Goal: Task Accomplishment & Management: Manage account settings

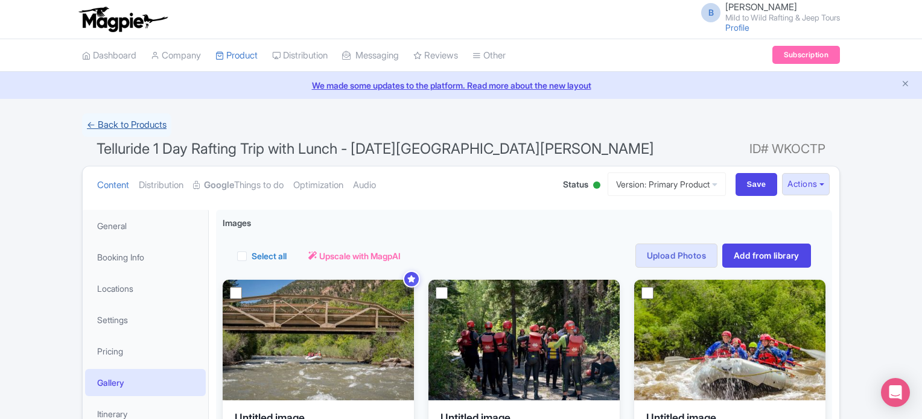
click at [159, 118] on link "← Back to Products" at bounding box center [126, 125] width 89 height 24
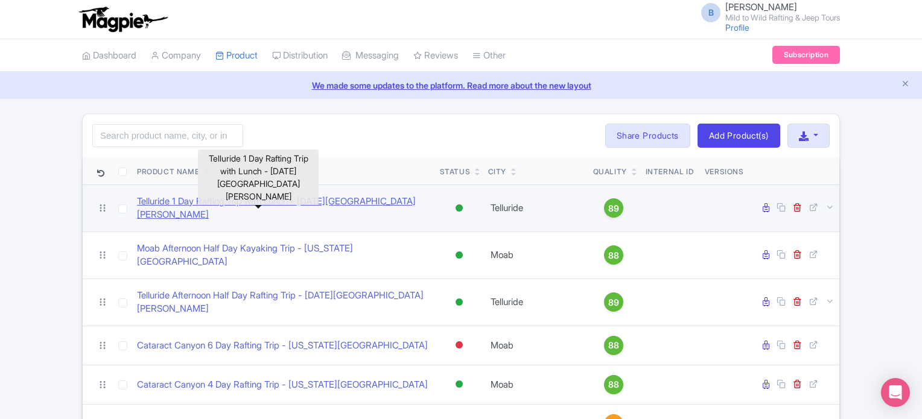
click at [233, 207] on link "Telluride 1 Day Rafting Trip with Lunch - [DATE][GEOGRAPHIC_DATA][PERSON_NAME]" at bounding box center [283, 208] width 293 height 27
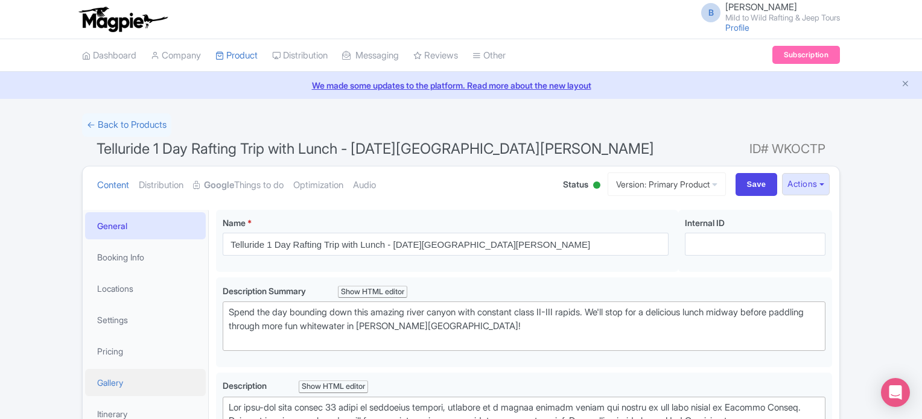
click at [130, 385] on link "Gallery" at bounding box center [145, 382] width 121 height 27
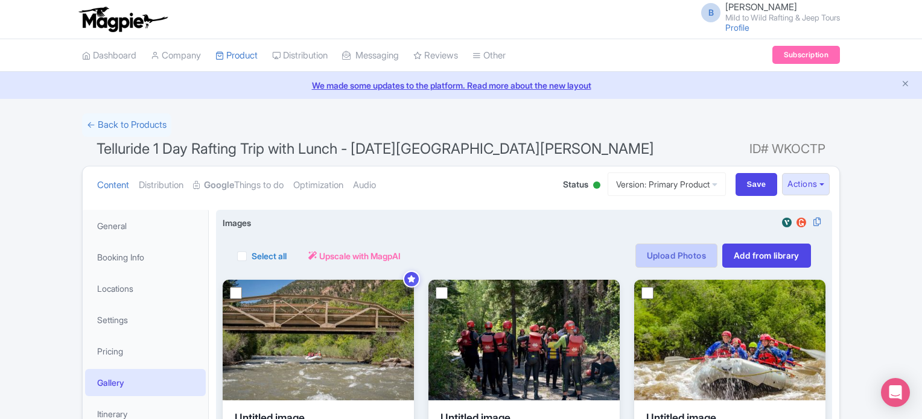
click at [688, 255] on link "Upload Photos" at bounding box center [676, 256] width 82 height 24
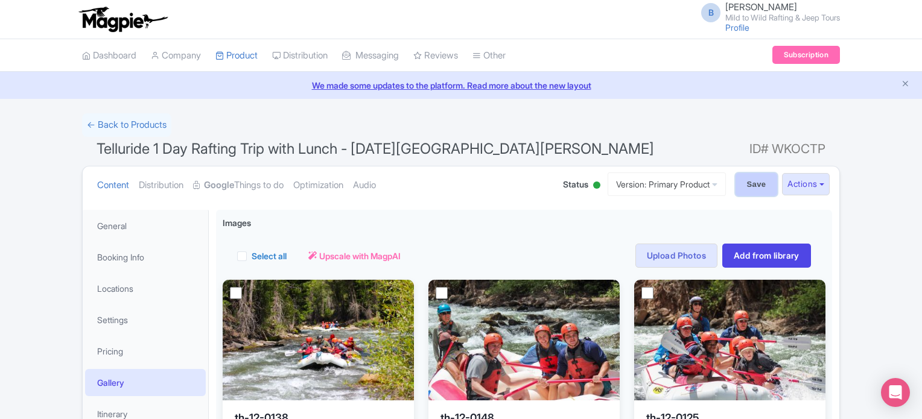
click at [749, 183] on input "Save" at bounding box center [756, 184] width 42 height 23
type input "Saving..."
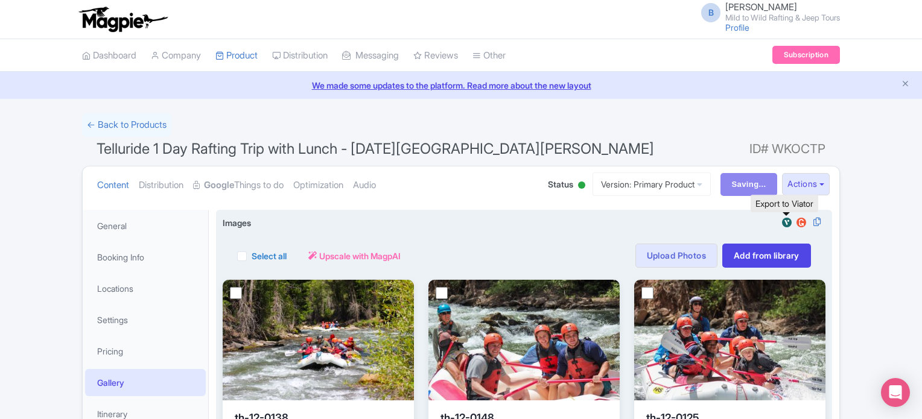
click at [785, 221] on img at bounding box center [786, 223] width 14 height 12
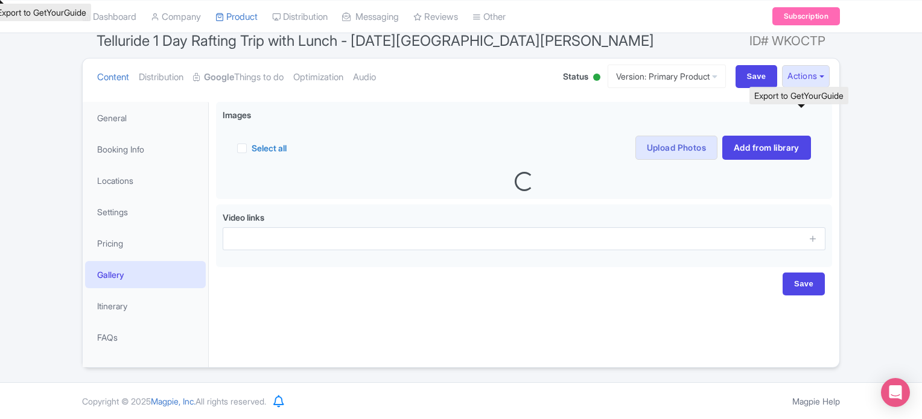
scroll to position [109, 0]
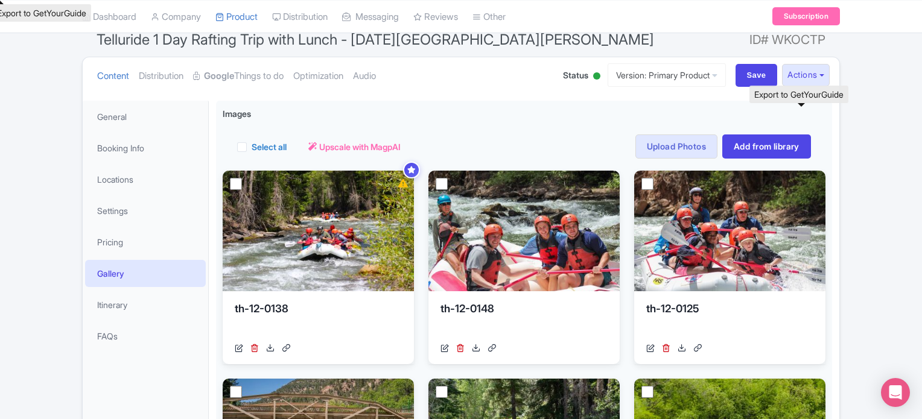
click at [0, 0] on img at bounding box center [0, 0] width 0 height 0
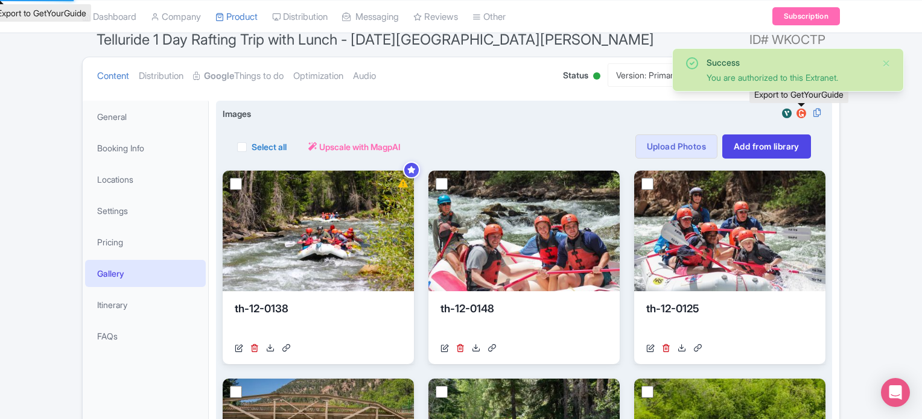
click at [797, 113] on img at bounding box center [801, 113] width 14 height 12
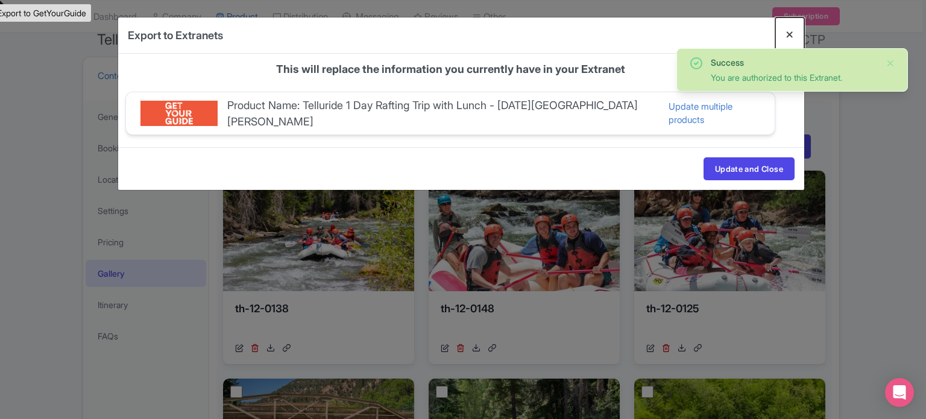
click at [789, 30] on button "Close" at bounding box center [790, 34] width 29 height 34
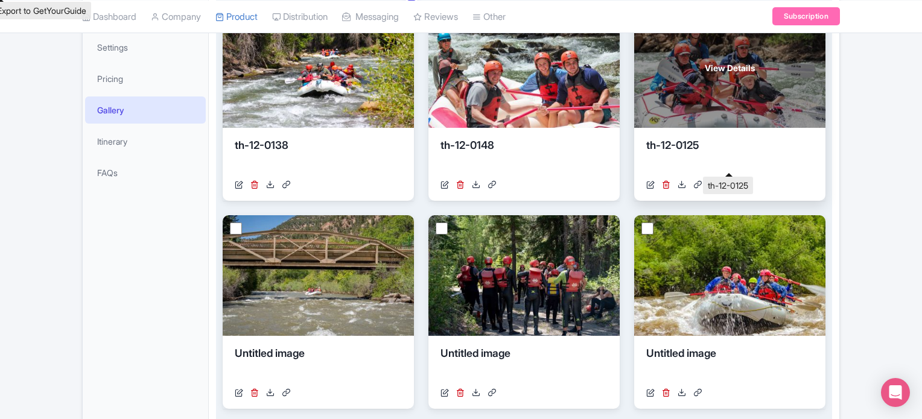
scroll to position [277, 0]
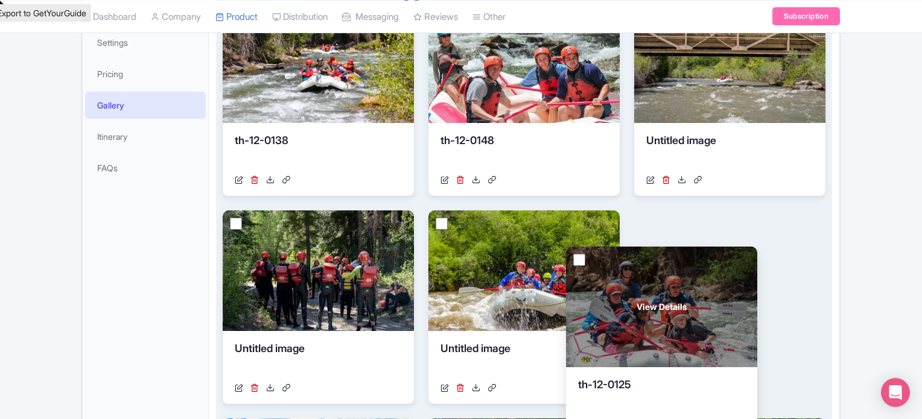
drag, startPoint x: 724, startPoint y: 104, endPoint x: 656, endPoint y: 348, distance: 253.6
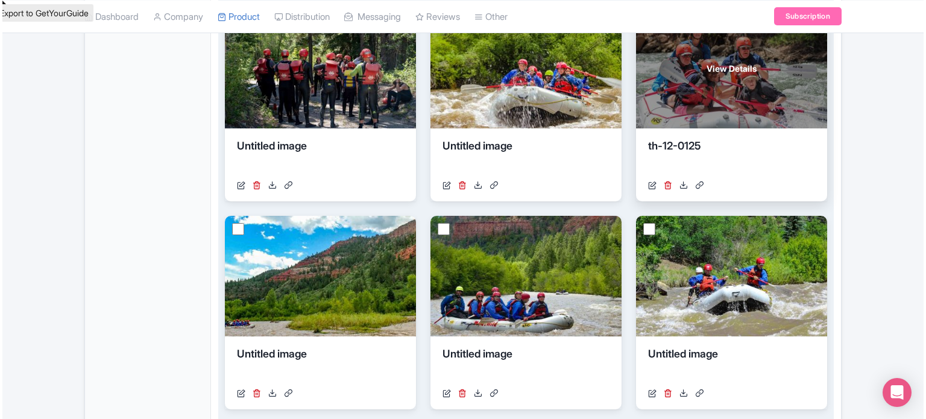
scroll to position [481, 0]
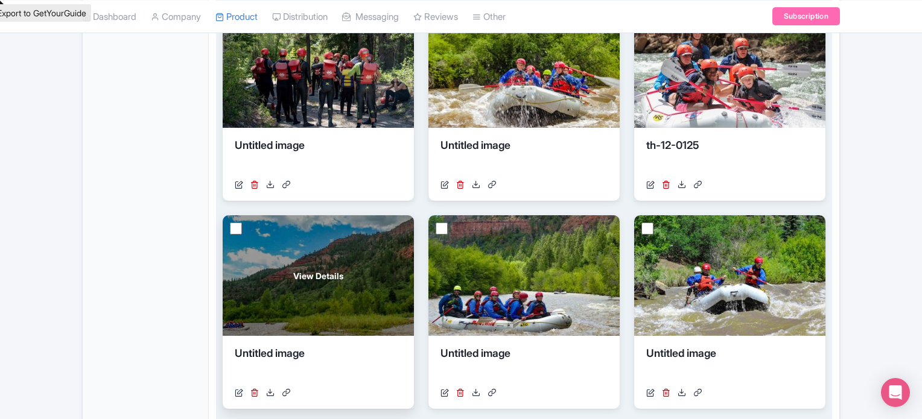
click at [230, 230] on input "checkbox" at bounding box center [236, 229] width 12 height 12
checkbox input "true"
click at [255, 394] on icon at bounding box center [254, 392] width 8 height 8
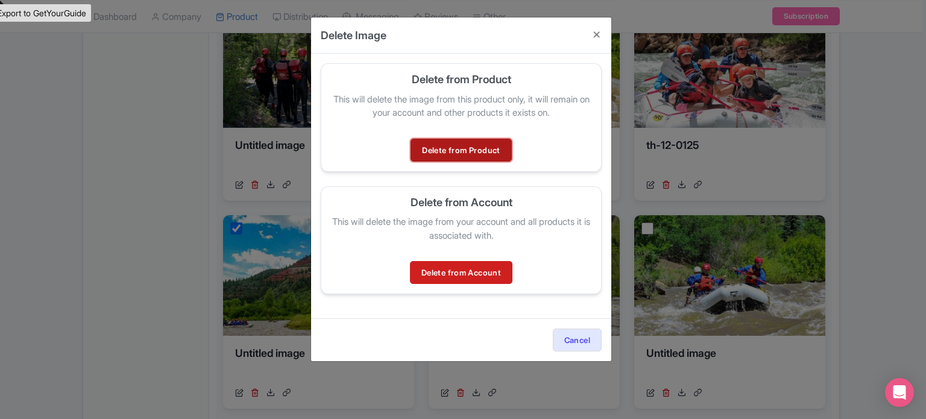
click at [473, 153] on link "Delete from Product" at bounding box center [461, 150] width 101 height 23
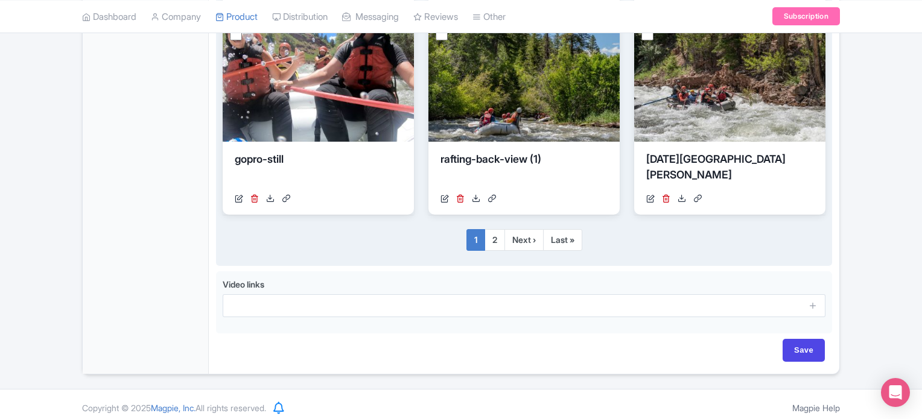
scroll to position [889, 0]
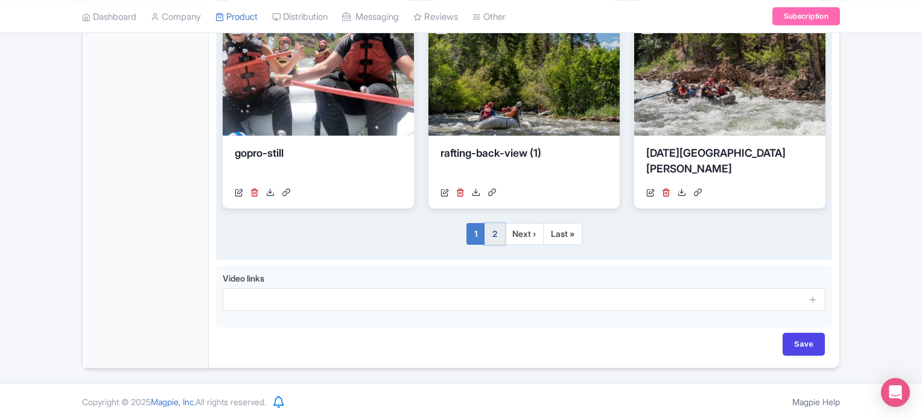
click at [495, 235] on link "2" at bounding box center [494, 234] width 21 height 22
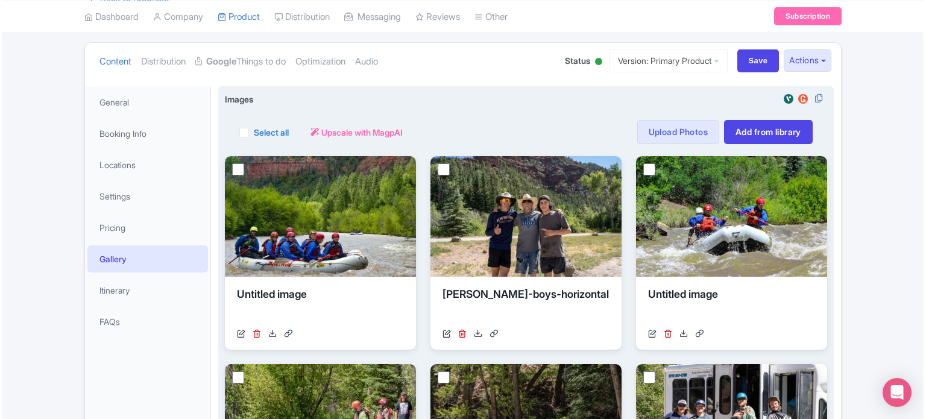
scroll to position [122, 0]
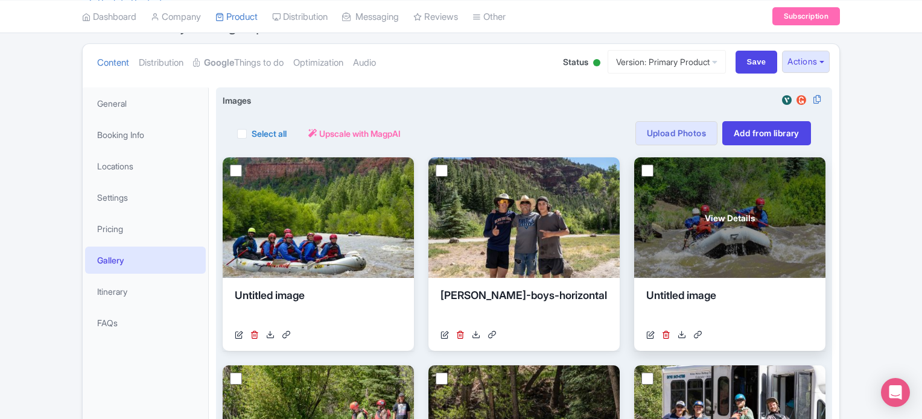
click at [648, 174] on input "checkbox" at bounding box center [647, 171] width 12 height 12
checkbox input "true"
click at [668, 332] on icon at bounding box center [666, 335] width 8 height 8
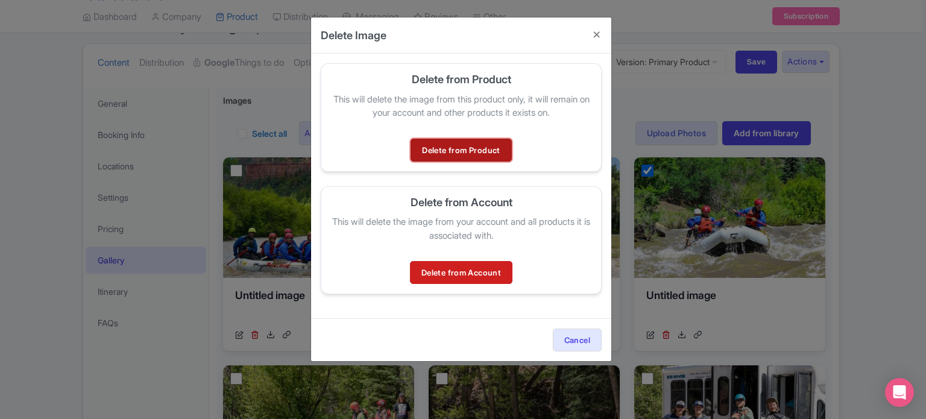
click at [469, 148] on link "Delete from Product" at bounding box center [461, 150] width 101 height 23
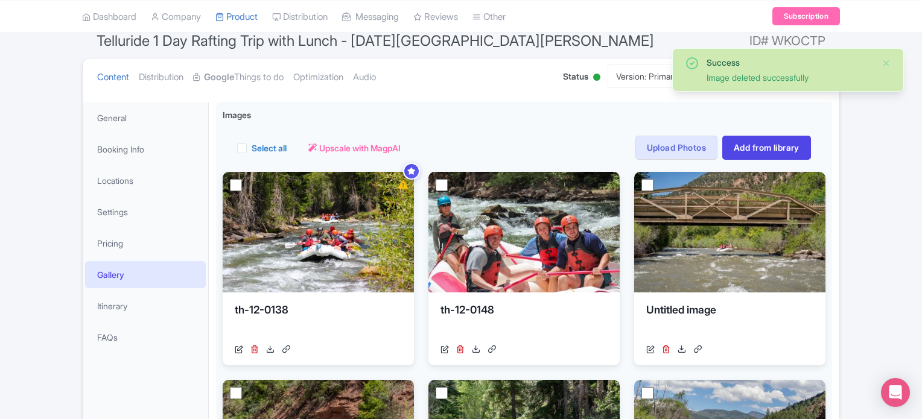
scroll to position [109, 0]
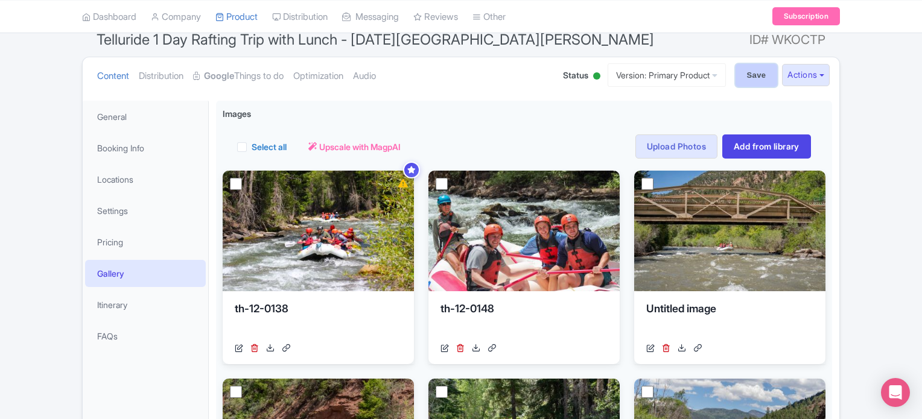
click at [755, 74] on input "Save" at bounding box center [756, 75] width 42 height 23
type input "Saving..."
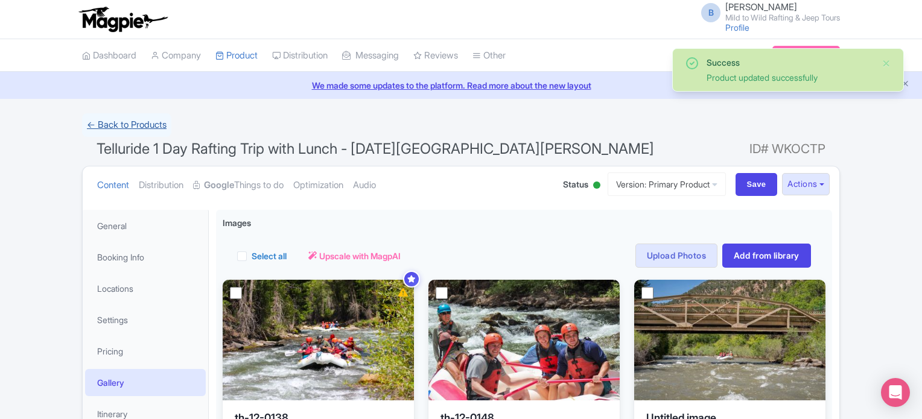
click at [153, 127] on link "← Back to Products" at bounding box center [126, 125] width 89 height 24
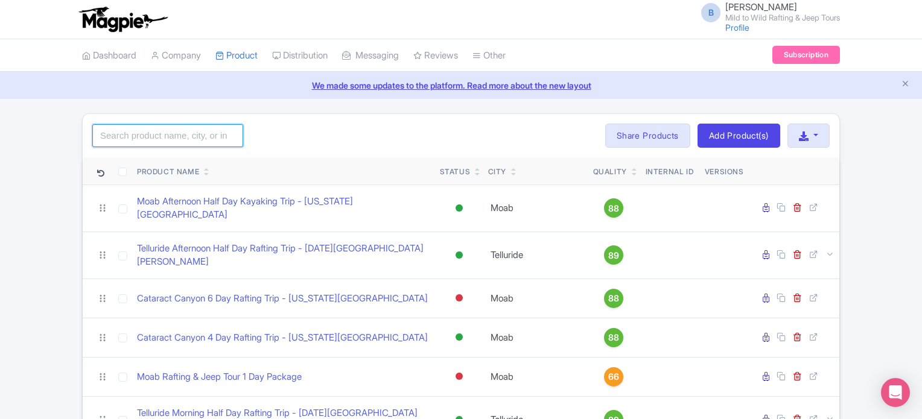
click at [153, 127] on input "search" at bounding box center [167, 135] width 151 height 23
type input "telluride"
click button "Search" at bounding box center [0, 0] width 0 height 0
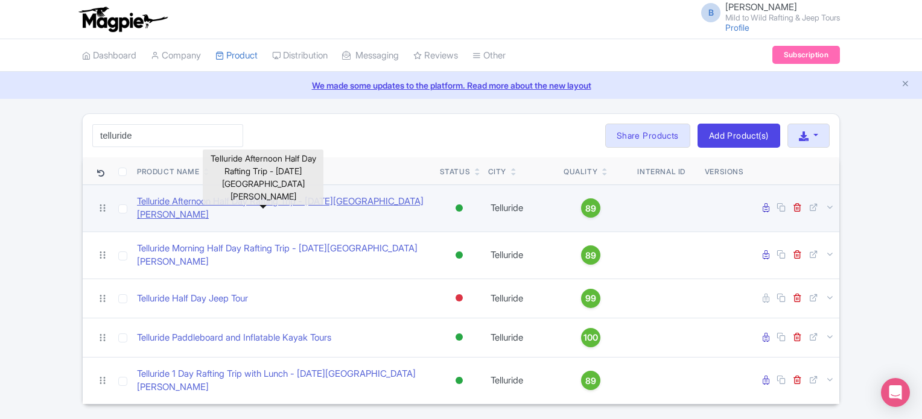
click at [179, 202] on link "Telluride Afternoon Half Day Rafting Trip - [DATE][GEOGRAPHIC_DATA][PERSON_NAME]" at bounding box center [283, 208] width 293 height 27
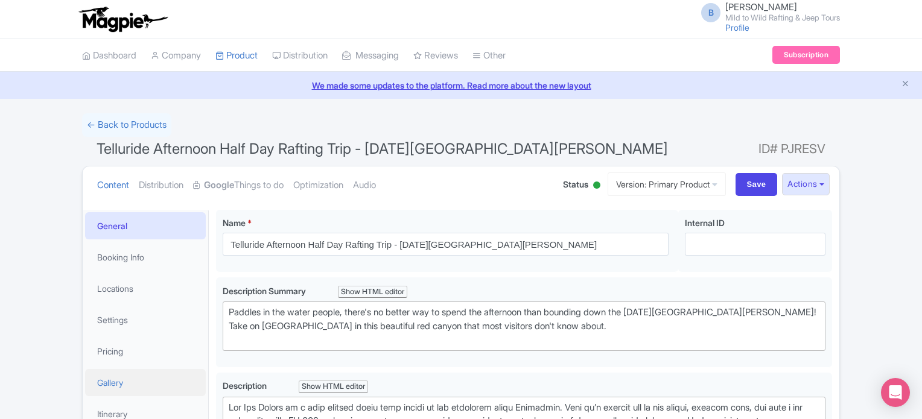
click at [120, 370] on link "Gallery" at bounding box center [145, 382] width 121 height 27
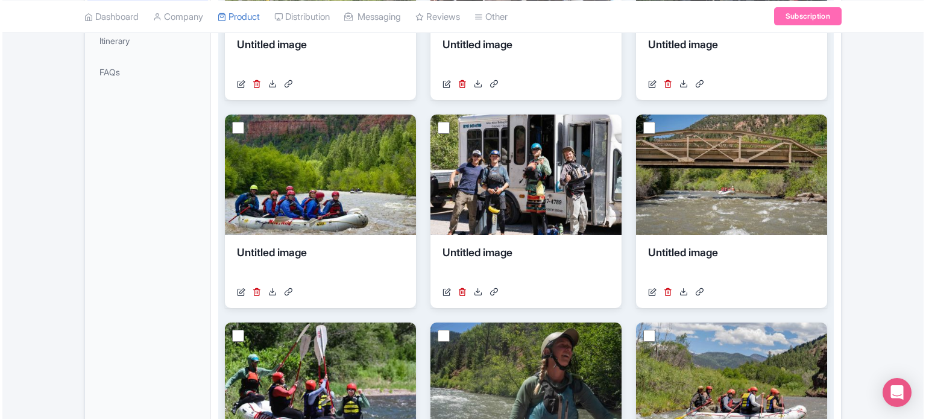
scroll to position [373, 0]
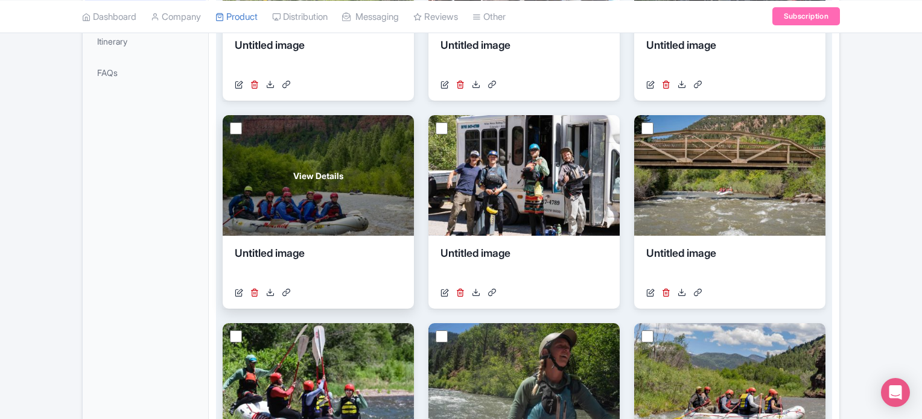
click at [234, 131] on input "checkbox" at bounding box center [236, 128] width 12 height 12
checkbox input "true"
click at [255, 293] on icon at bounding box center [254, 292] width 8 height 8
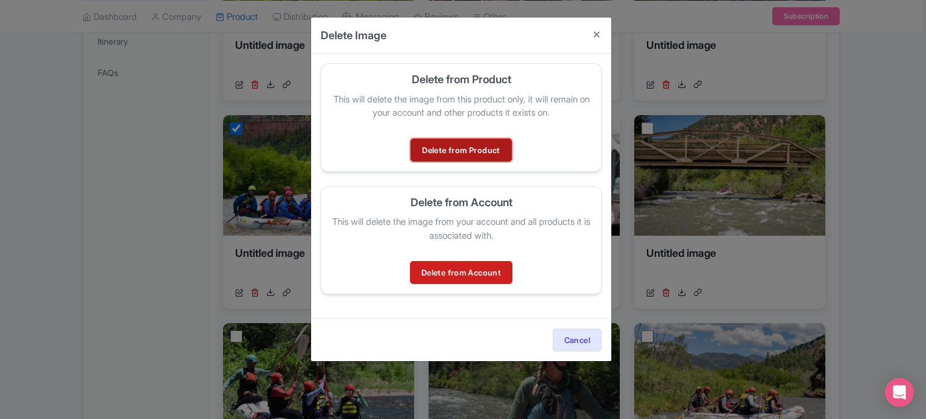
click at [463, 142] on link "Delete from Product" at bounding box center [461, 150] width 101 height 23
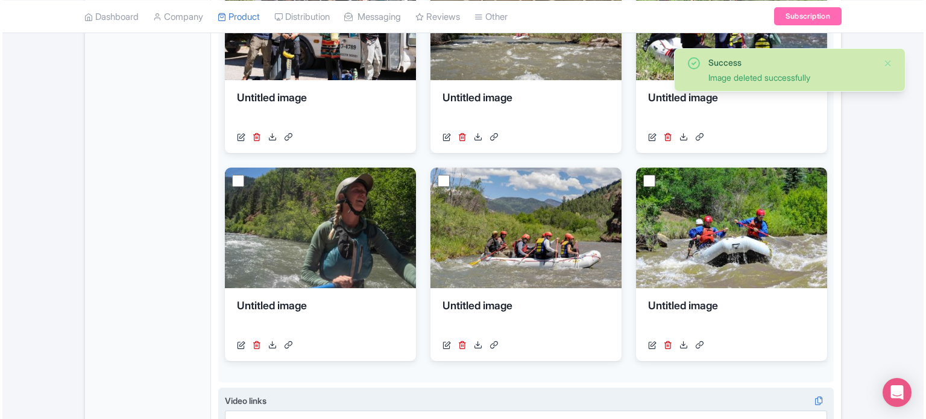
scroll to position [529, 0]
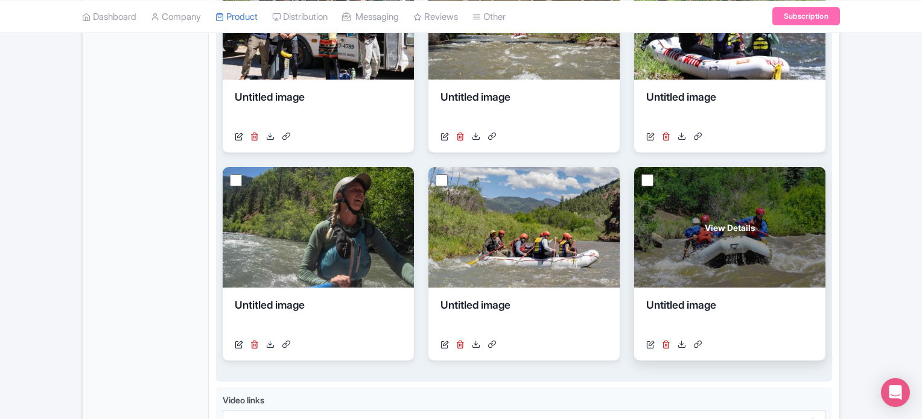
click at [649, 179] on input "checkbox" at bounding box center [647, 180] width 12 height 12
checkbox input "true"
click at [666, 342] on icon at bounding box center [666, 344] width 8 height 8
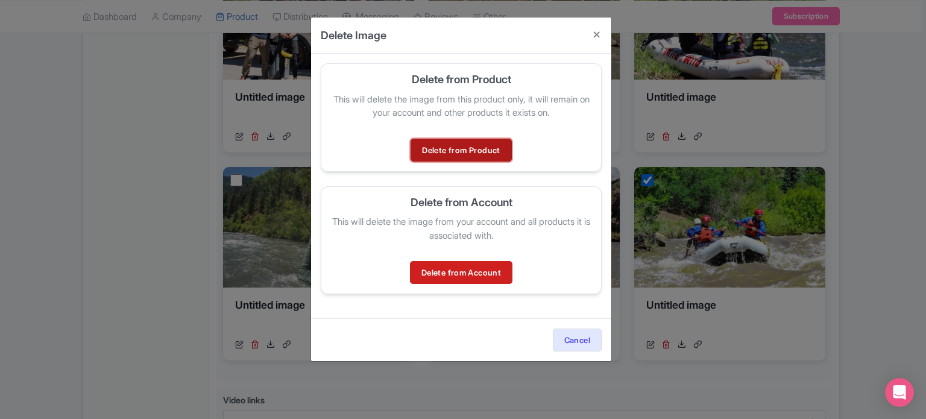
click at [466, 153] on link "Delete from Product" at bounding box center [461, 150] width 101 height 23
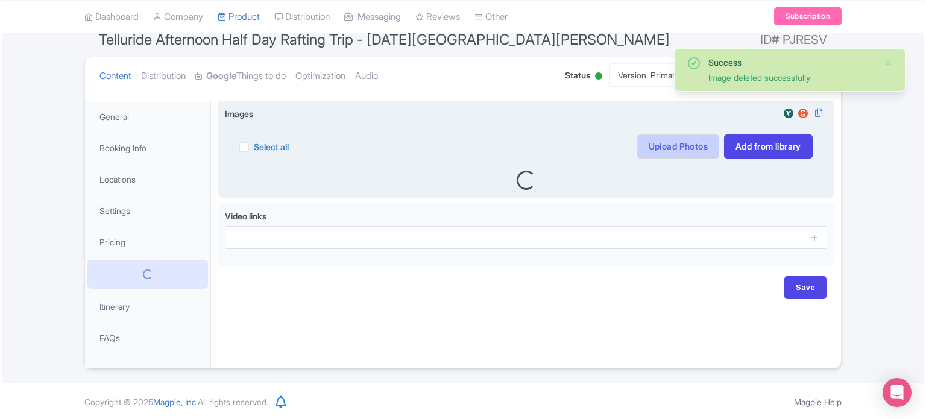
scroll to position [108, 0]
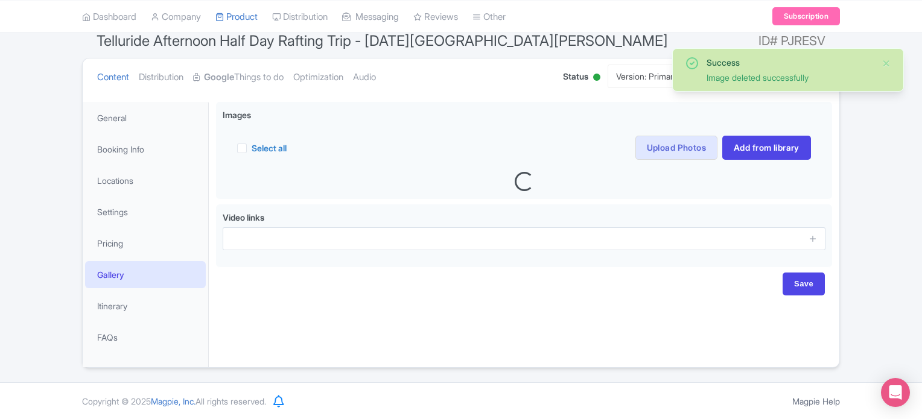
click at [663, 141] on link "Upload Photos" at bounding box center [676, 148] width 82 height 24
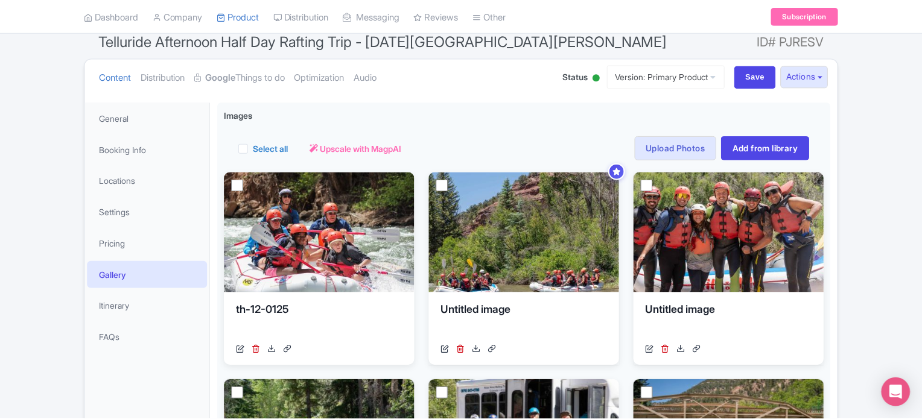
scroll to position [209, 0]
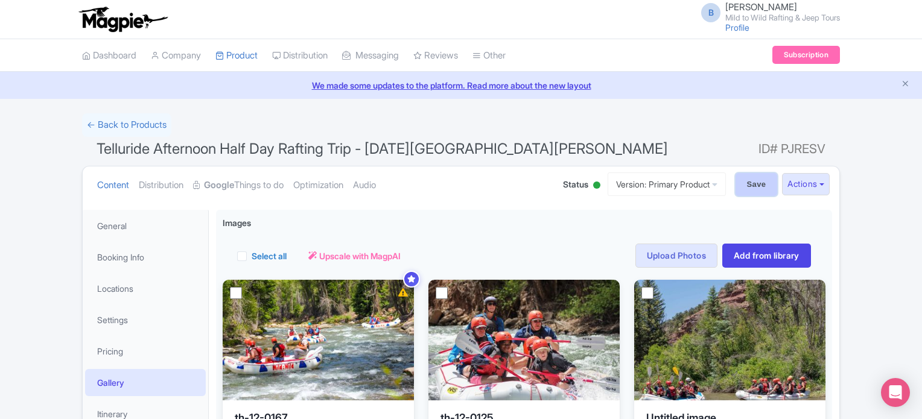
click at [759, 184] on input "Save" at bounding box center [756, 184] width 42 height 23
type input "Saving..."
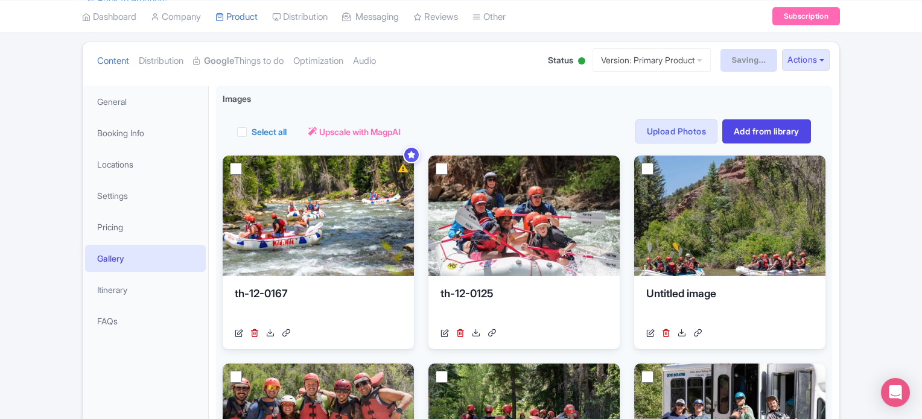
scroll to position [125, 0]
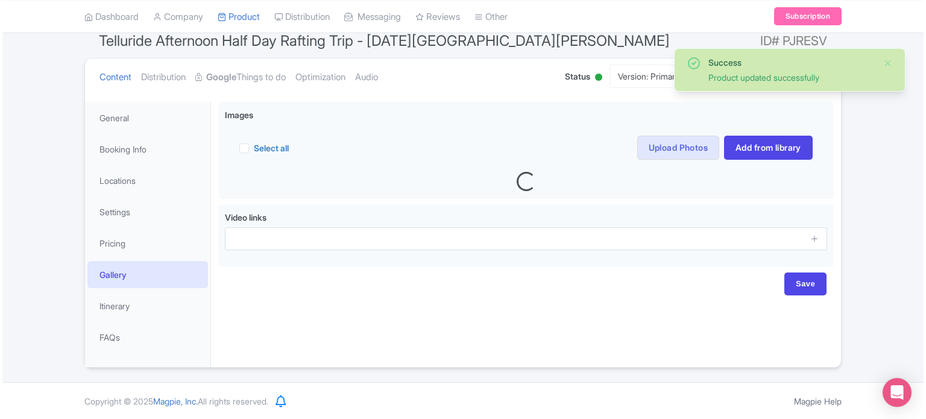
scroll to position [109, 0]
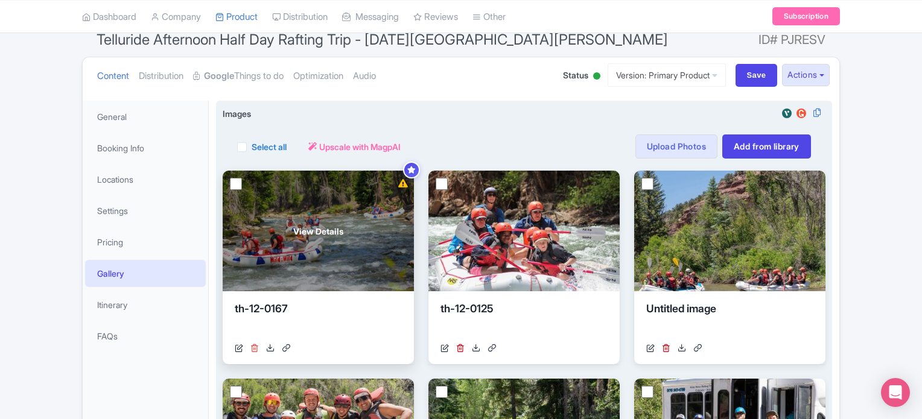
click at [253, 345] on icon at bounding box center [254, 348] width 8 height 8
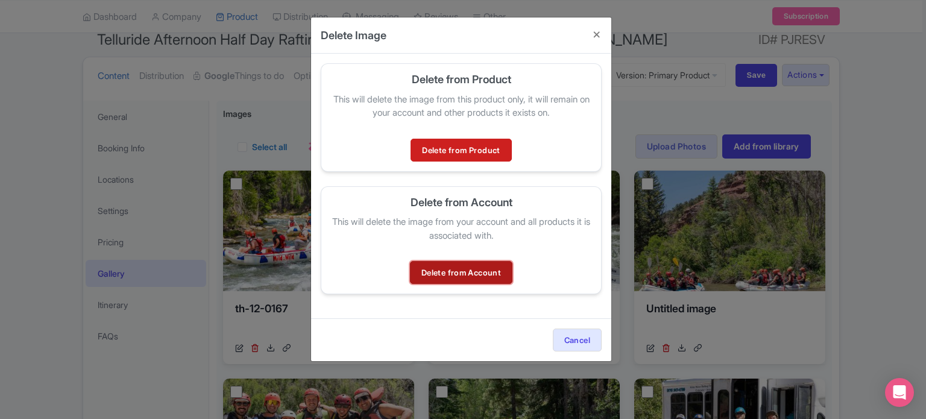
click at [468, 267] on link "Delete from Account" at bounding box center [461, 272] width 103 height 23
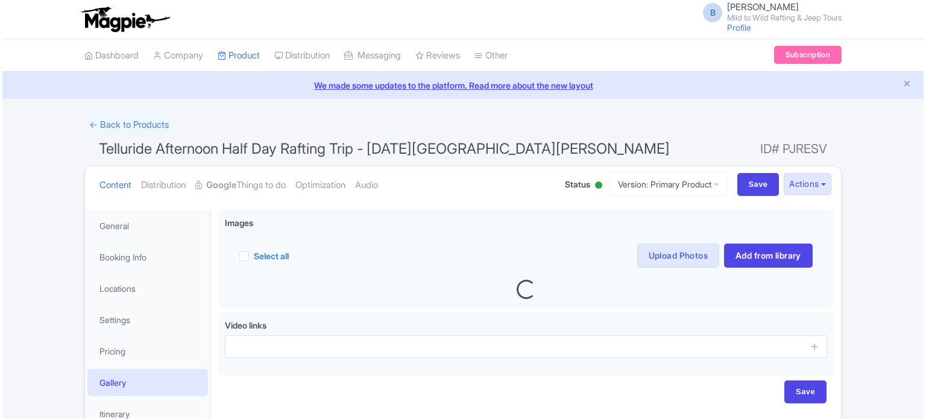
scroll to position [109, 0]
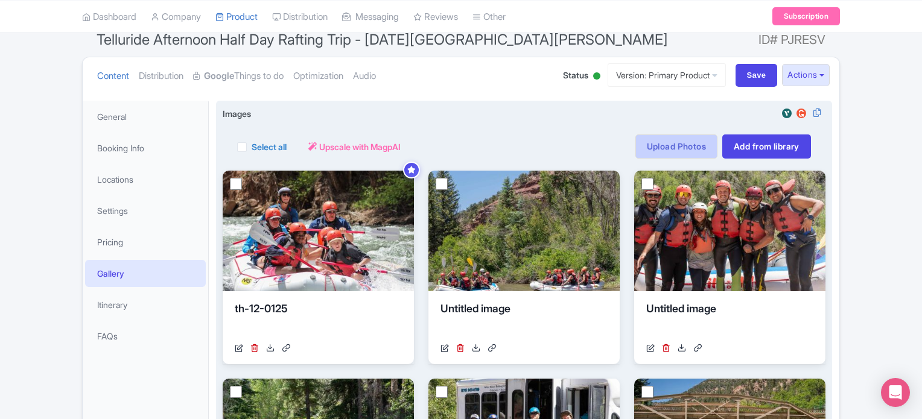
click at [684, 145] on link "Upload Photos" at bounding box center [676, 147] width 82 height 24
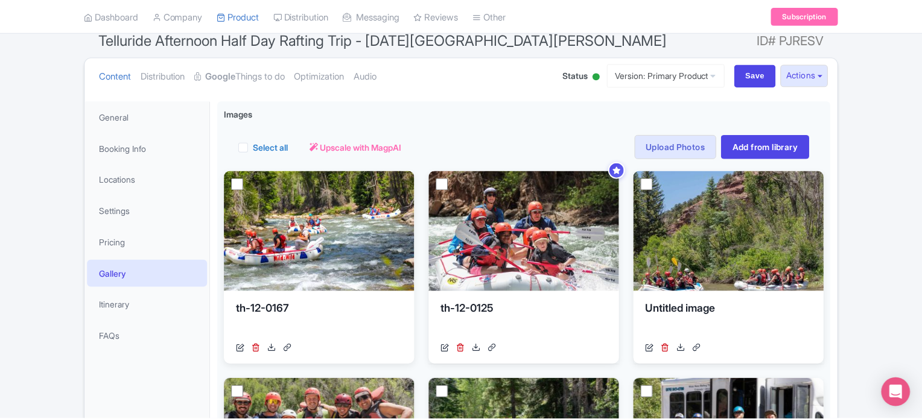
scroll to position [209, 0]
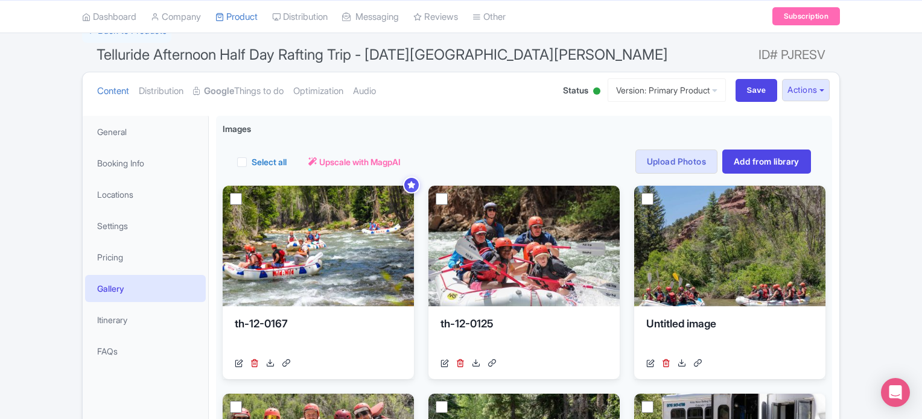
scroll to position [93, 0]
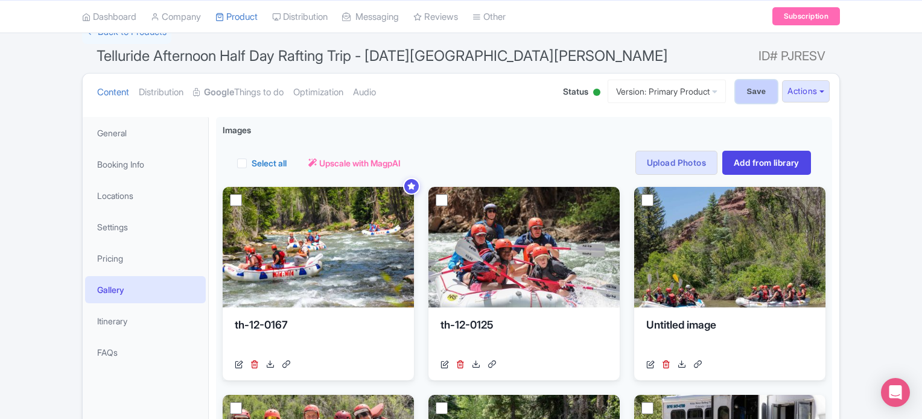
click at [755, 97] on input "Save" at bounding box center [756, 91] width 42 height 23
type input "Saving..."
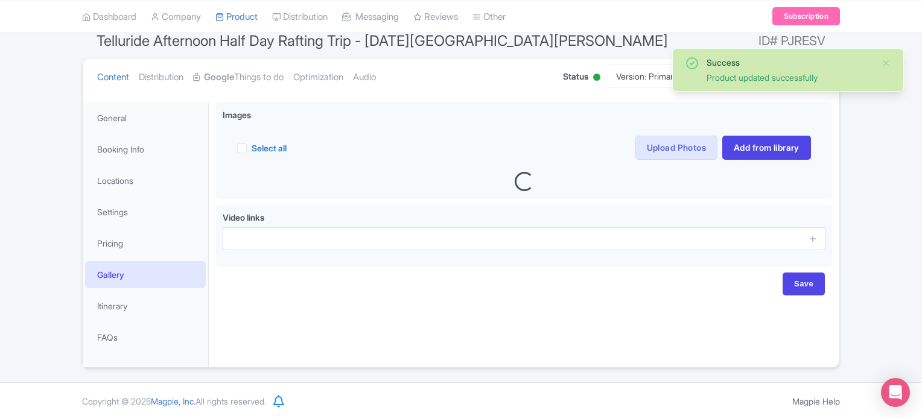
scroll to position [109, 0]
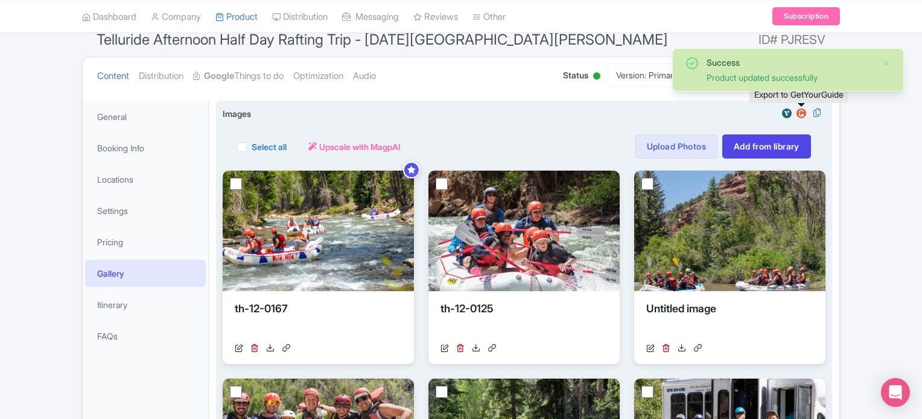
click at [800, 111] on img at bounding box center [801, 113] width 14 height 12
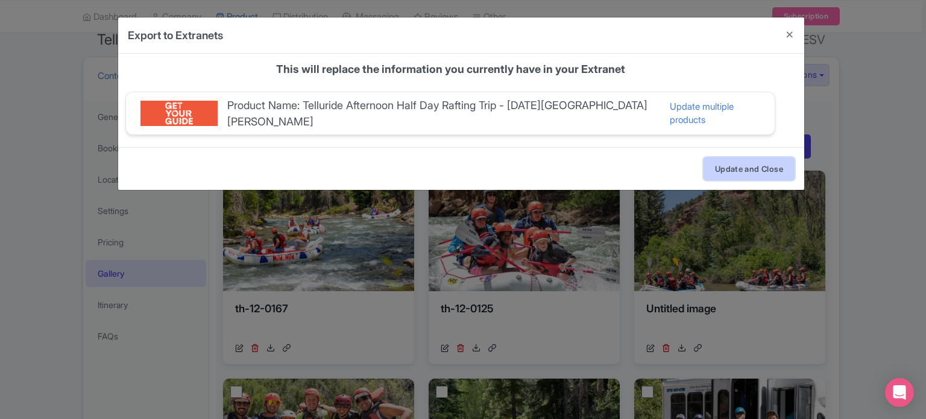
click at [743, 161] on button "Update and Close" at bounding box center [749, 168] width 91 height 23
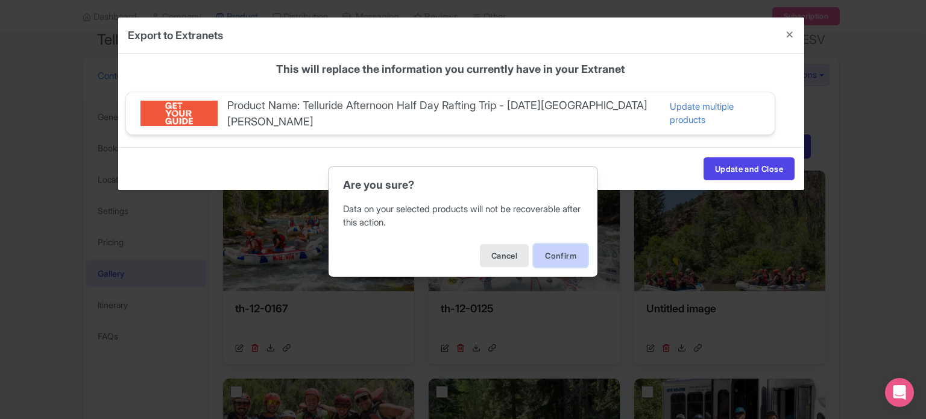
click at [578, 256] on button "Confirm" at bounding box center [561, 255] width 54 height 23
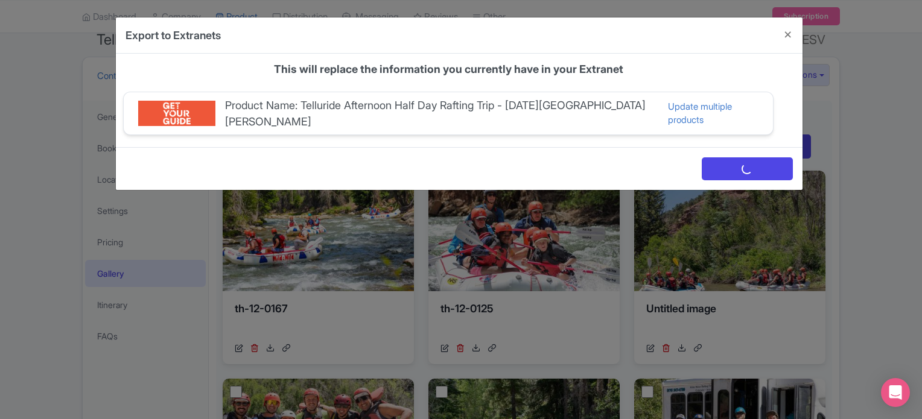
scroll to position [0, 0]
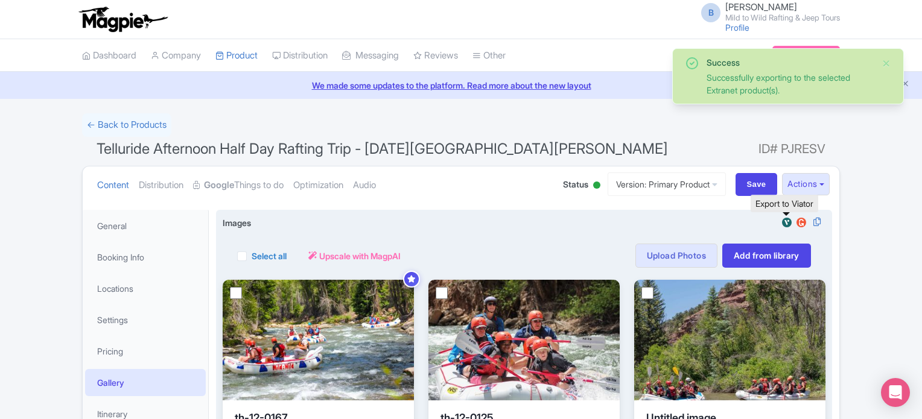
click at [787, 222] on img at bounding box center [786, 223] width 14 height 12
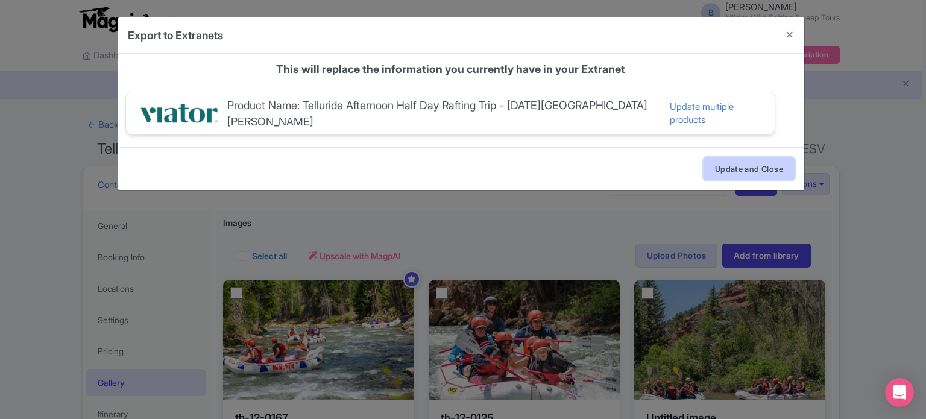
click at [734, 157] on button "Update and Close" at bounding box center [749, 168] width 91 height 23
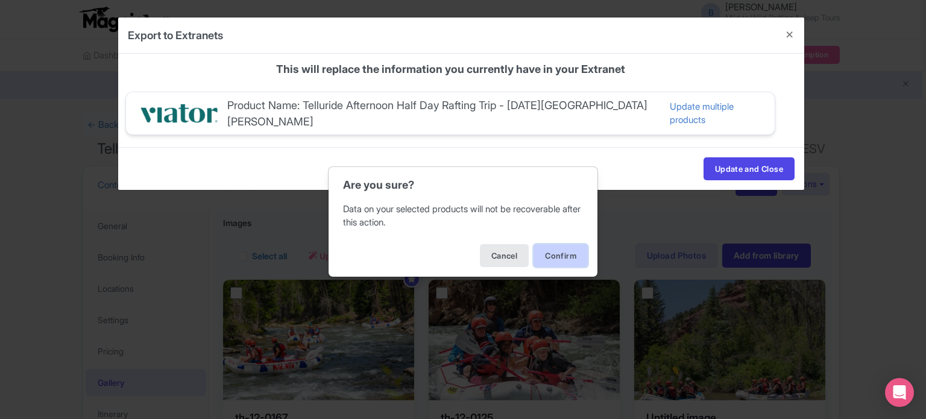
click at [572, 250] on button "Confirm" at bounding box center [561, 255] width 54 height 23
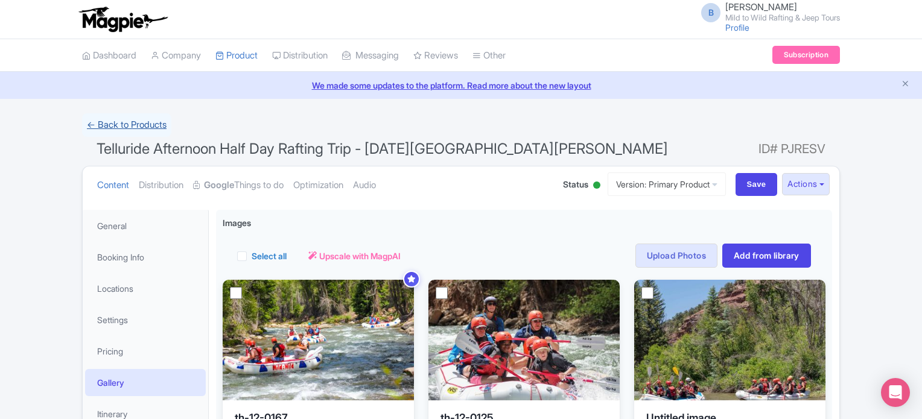
click at [149, 122] on link "← Back to Products" at bounding box center [126, 125] width 89 height 24
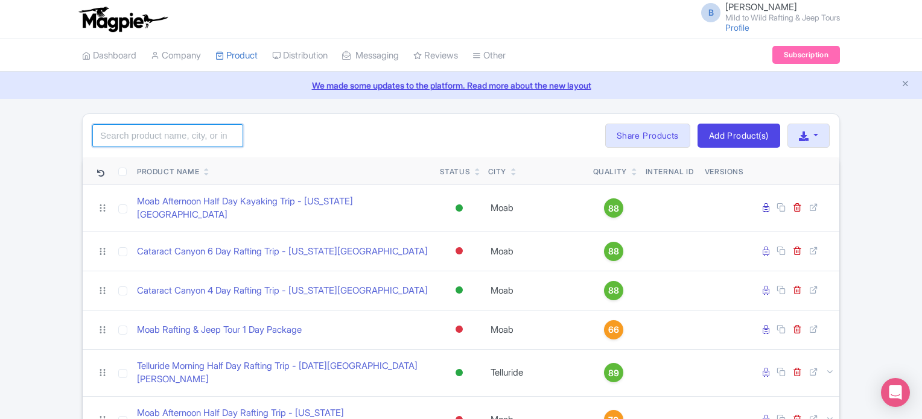
click at [154, 133] on input "search" at bounding box center [167, 135] width 151 height 23
type input "telluride"
click button "Search" at bounding box center [0, 0] width 0 height 0
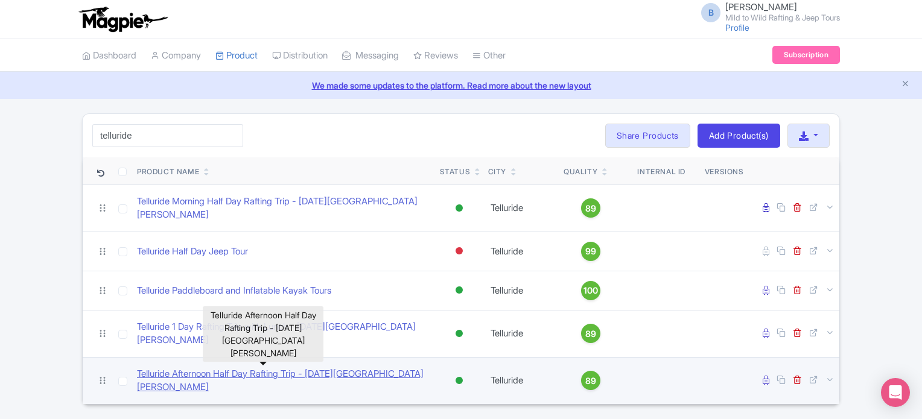
click at [253, 367] on link "Telluride Afternoon Half Day Rafting Trip - [DATE][GEOGRAPHIC_DATA][PERSON_NAME]" at bounding box center [283, 380] width 293 height 27
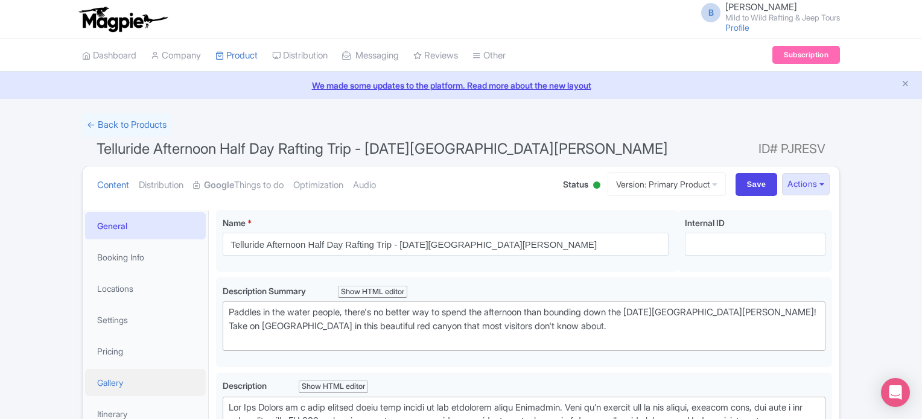
click at [114, 381] on link "Gallery" at bounding box center [145, 382] width 121 height 27
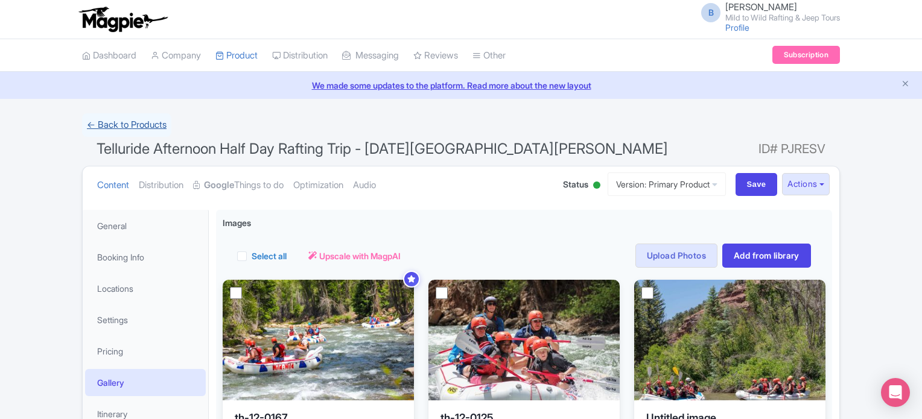
click at [120, 128] on link "← Back to Products" at bounding box center [126, 125] width 89 height 24
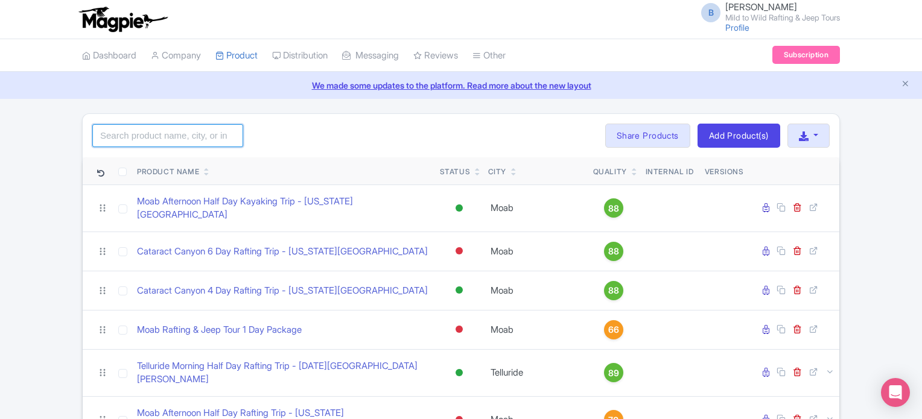
click at [142, 140] on input "search" at bounding box center [167, 135] width 151 height 23
type input "telluride"
click button "Search" at bounding box center [0, 0] width 0 height 0
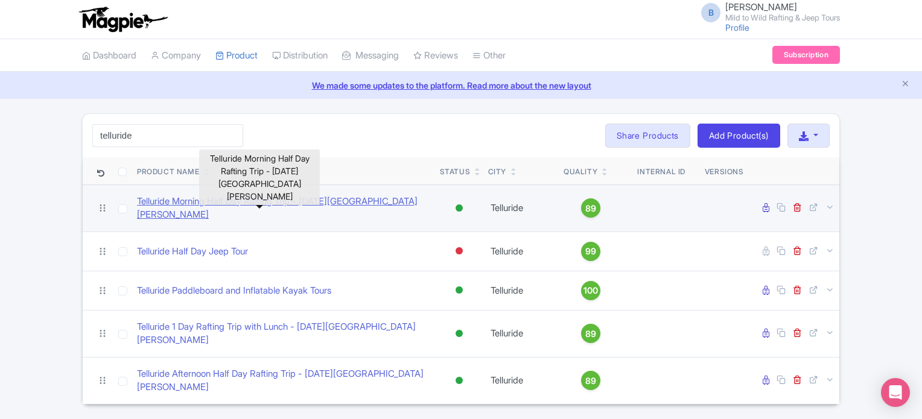
click at [205, 198] on link "Telluride Morning Half Day Rafting Trip - [DATE][GEOGRAPHIC_DATA][PERSON_NAME]" at bounding box center [283, 208] width 293 height 27
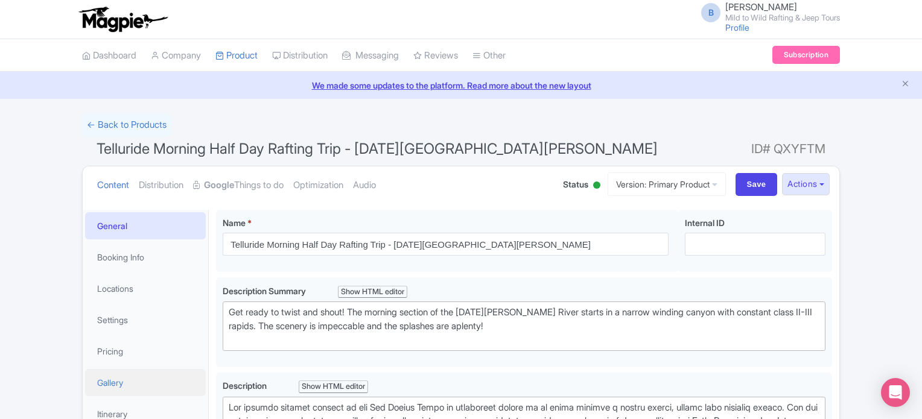
click at [125, 378] on link "Gallery" at bounding box center [145, 382] width 121 height 27
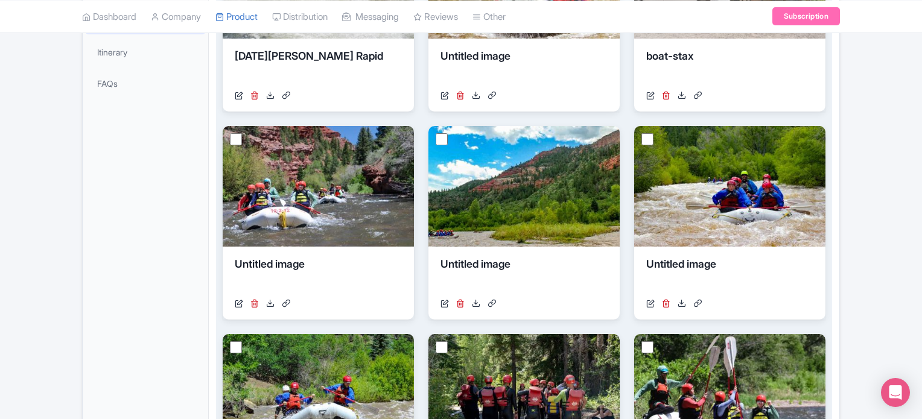
scroll to position [362, 0]
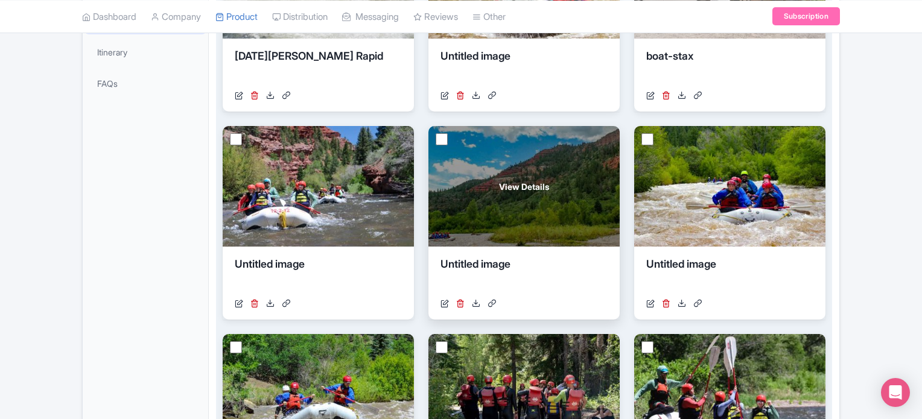
click at [445, 141] on input "checkbox" at bounding box center [441, 139] width 12 height 12
checkbox input "true"
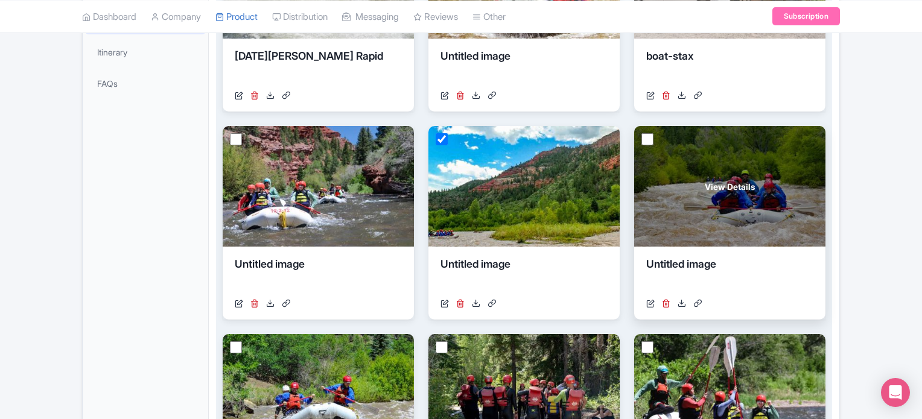
click at [645, 137] on input "checkbox" at bounding box center [647, 139] width 12 height 12
checkbox input "true"
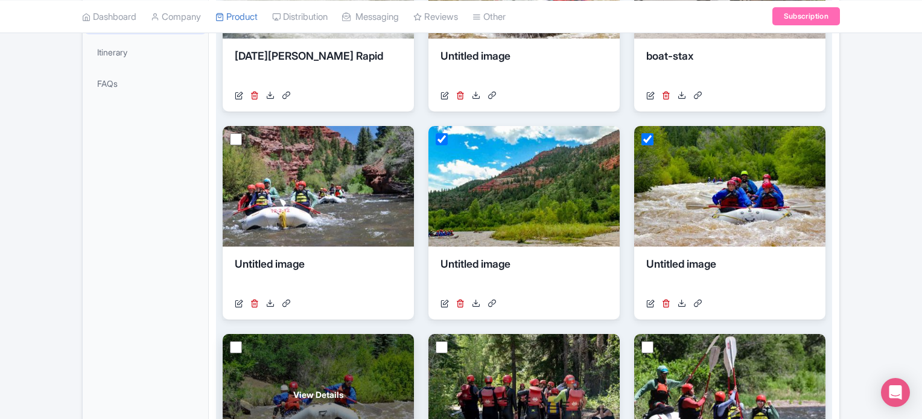
click at [232, 347] on input "checkbox" at bounding box center [236, 347] width 12 height 12
checkbox input "true"
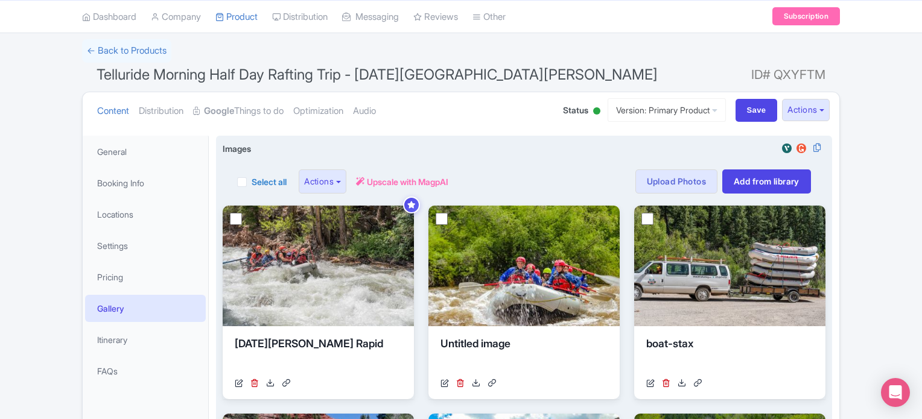
scroll to position [75, 0]
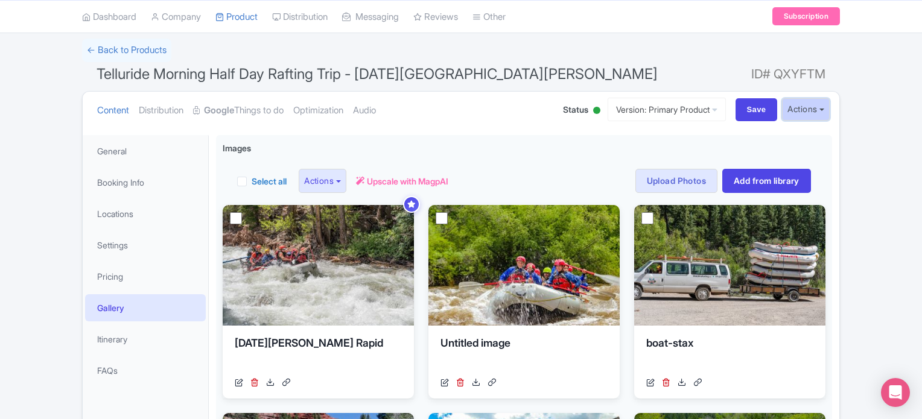
click at [822, 109] on button "Actions" at bounding box center [806, 109] width 48 height 22
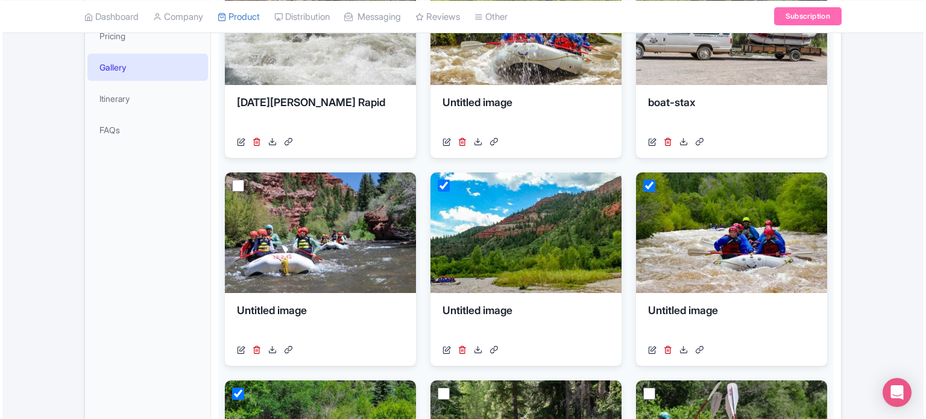
scroll to position [429, 0]
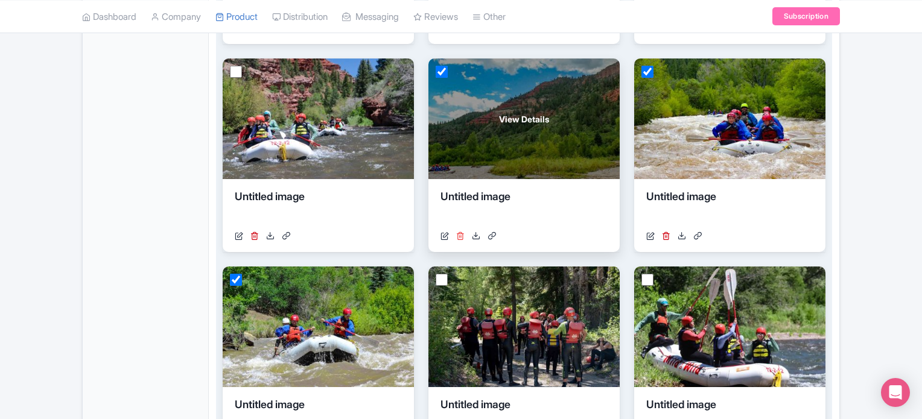
click at [461, 232] on icon at bounding box center [460, 236] width 8 height 8
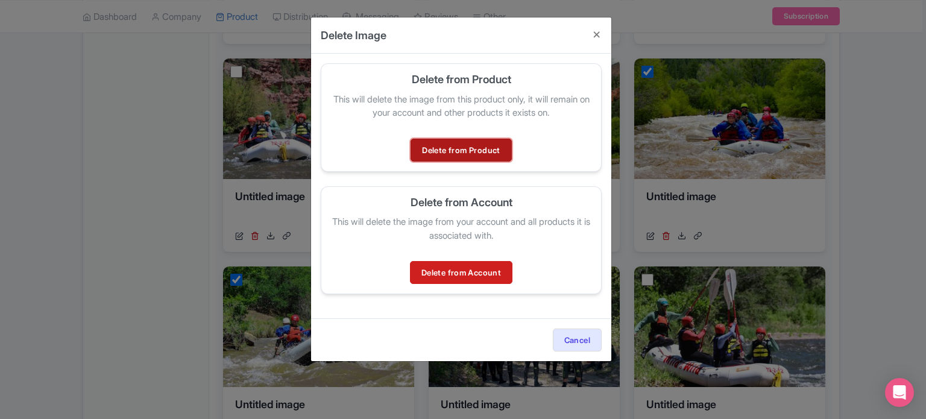
click at [458, 156] on link "Delete from Product" at bounding box center [461, 150] width 101 height 23
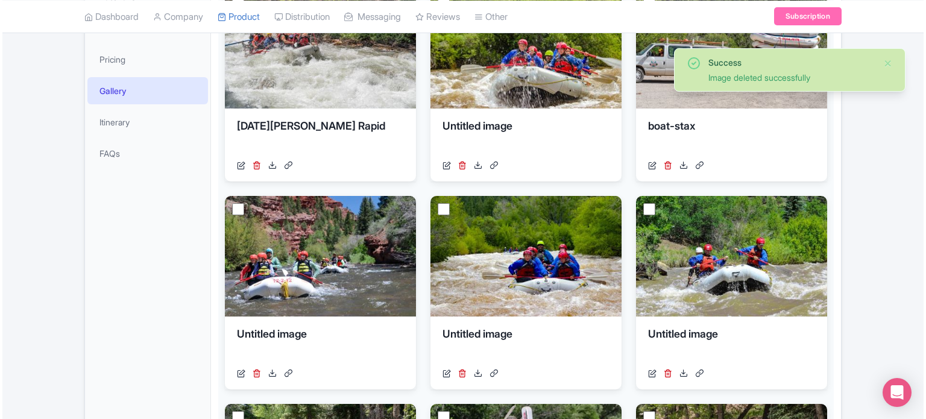
scroll to position [358, 0]
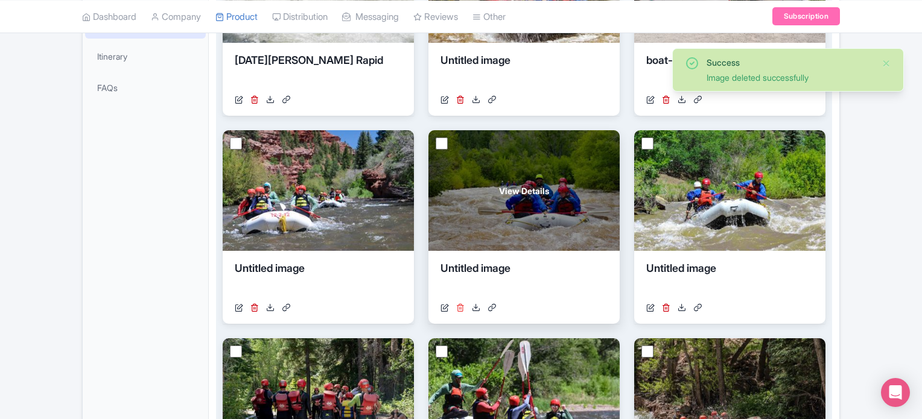
click at [459, 308] on icon at bounding box center [460, 307] width 8 height 8
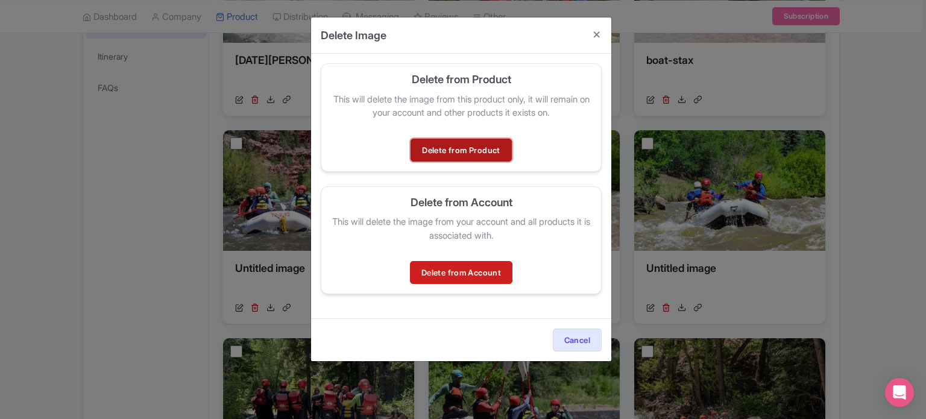
click at [452, 160] on link "Delete from Product" at bounding box center [461, 150] width 101 height 23
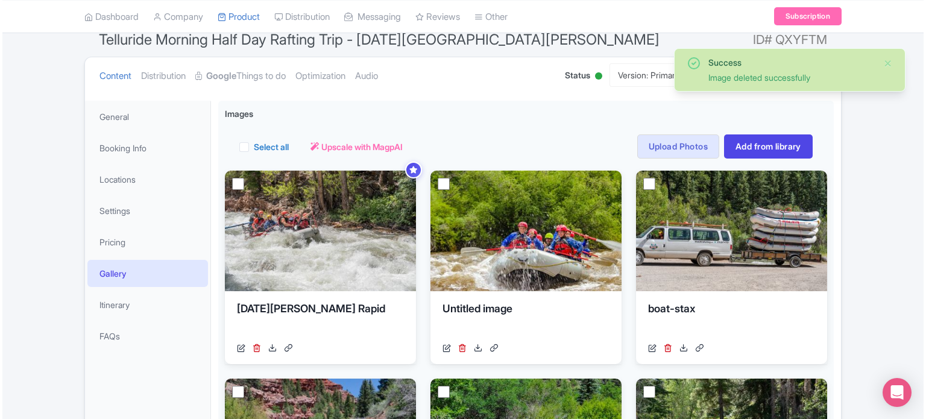
scroll to position [355, 0]
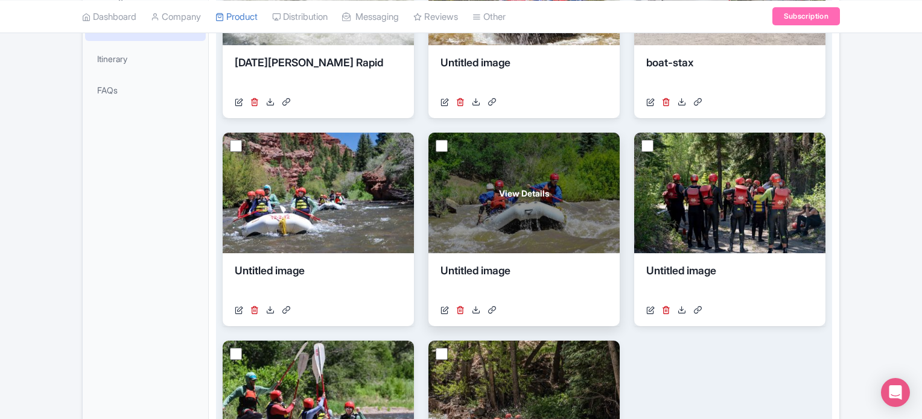
click at [464, 305] on div "[URL][DOMAIN_NAME]" at bounding box center [523, 310] width 167 height 13
click at [459, 311] on icon at bounding box center [460, 310] width 8 height 8
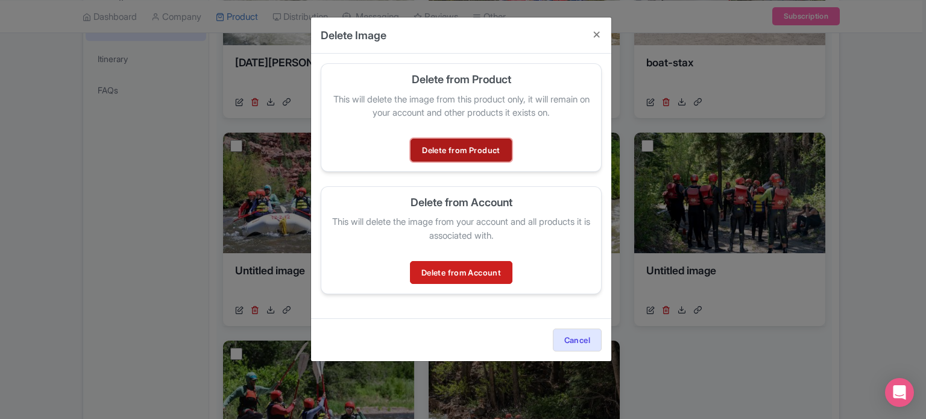
click at [479, 140] on link "Delete from Product" at bounding box center [461, 150] width 101 height 23
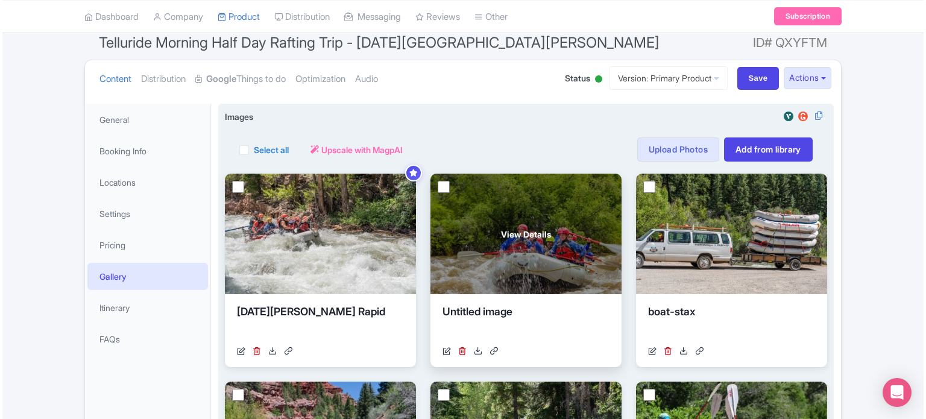
scroll to position [83, 0]
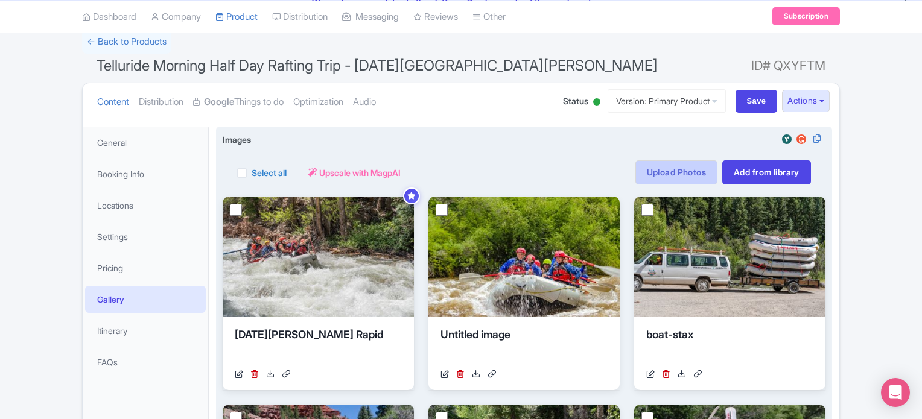
click at [663, 163] on link "Upload Photos" at bounding box center [676, 172] width 82 height 24
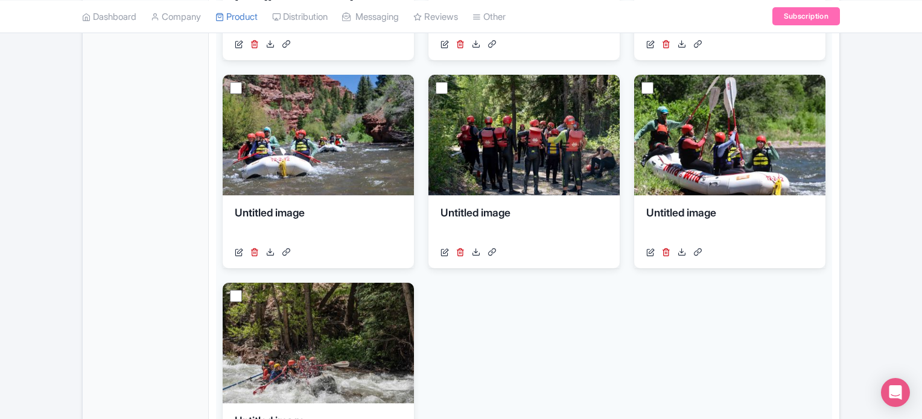
scroll to position [609, 0]
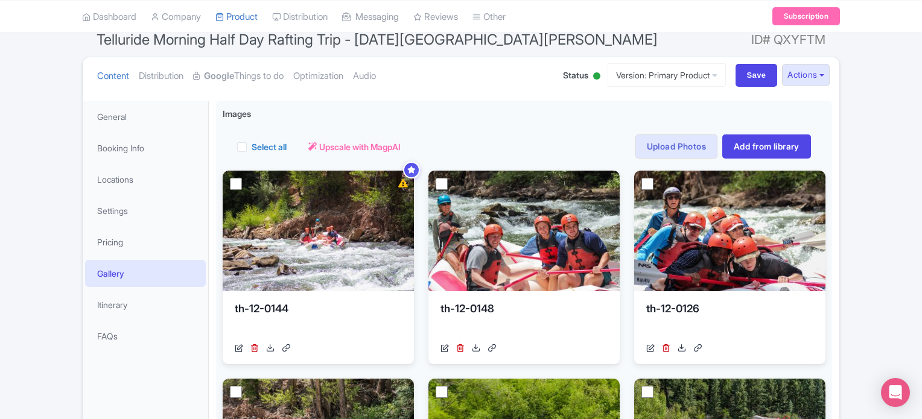
scroll to position [252, 0]
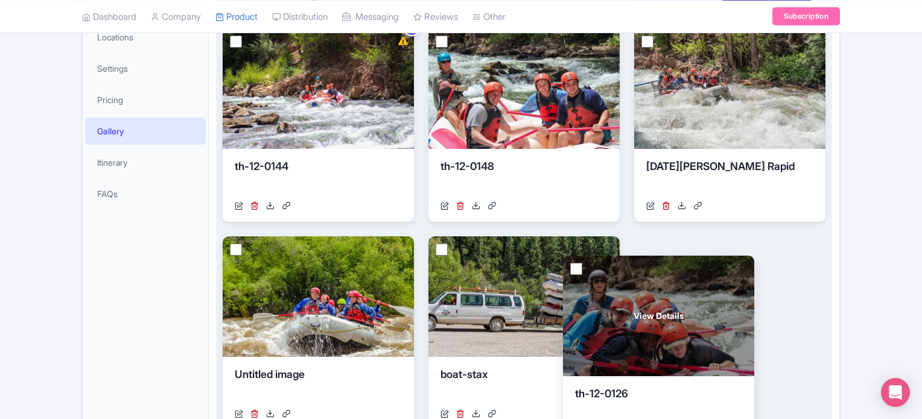
drag, startPoint x: 701, startPoint y: 130, endPoint x: 630, endPoint y: 358, distance: 238.8
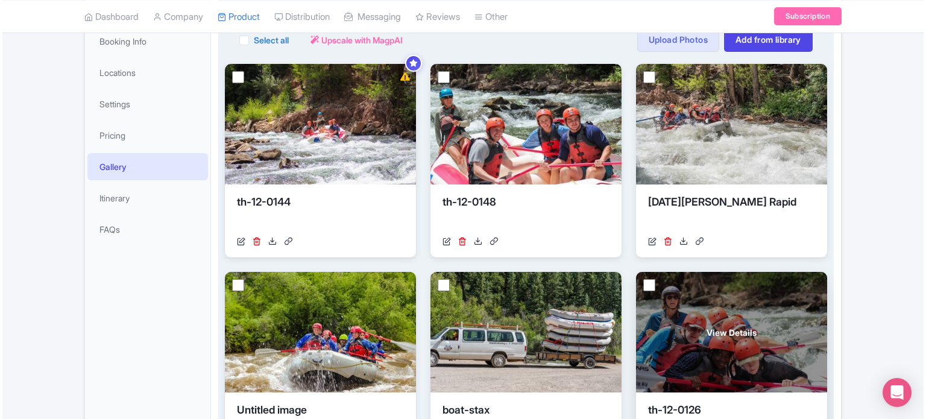
scroll to position [215, 0]
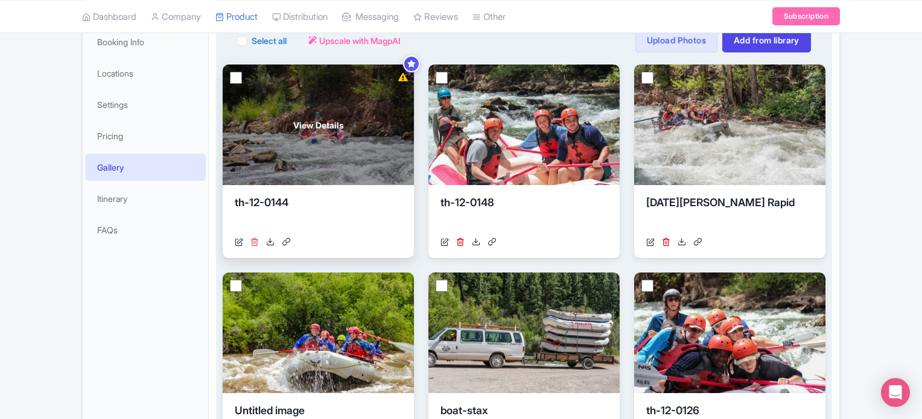
click at [258, 239] on icon at bounding box center [254, 242] width 8 height 8
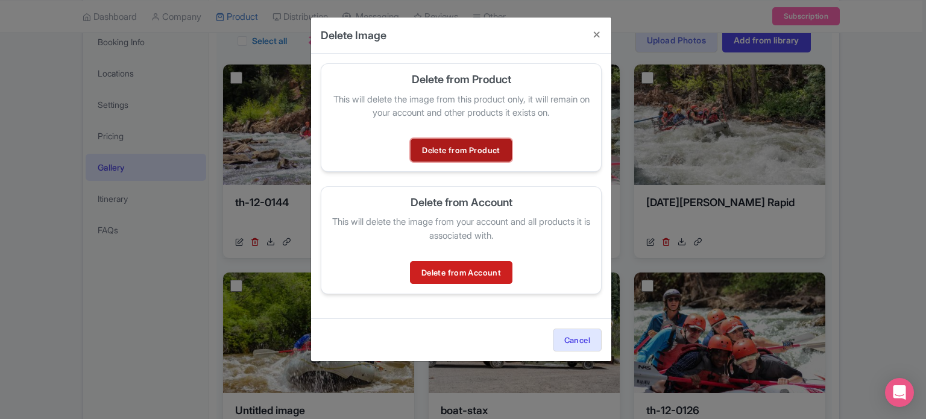
click at [458, 149] on link "Delete from Product" at bounding box center [461, 150] width 101 height 23
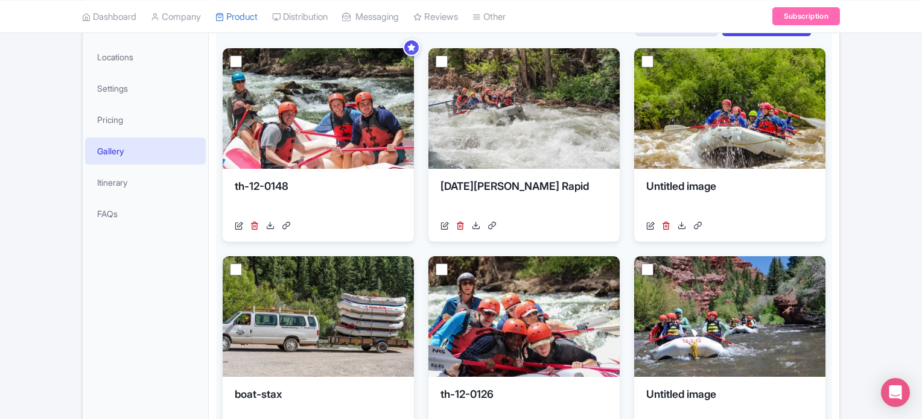
scroll to position [235, 0]
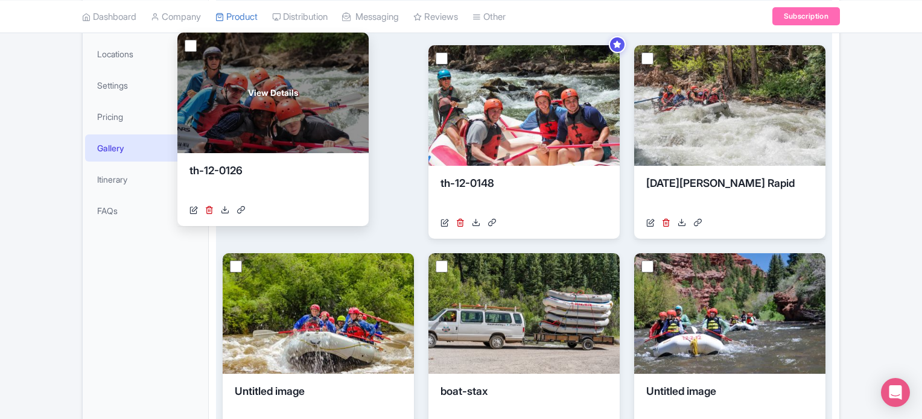
drag, startPoint x: 497, startPoint y: 299, endPoint x: 246, endPoint y: 79, distance: 333.8
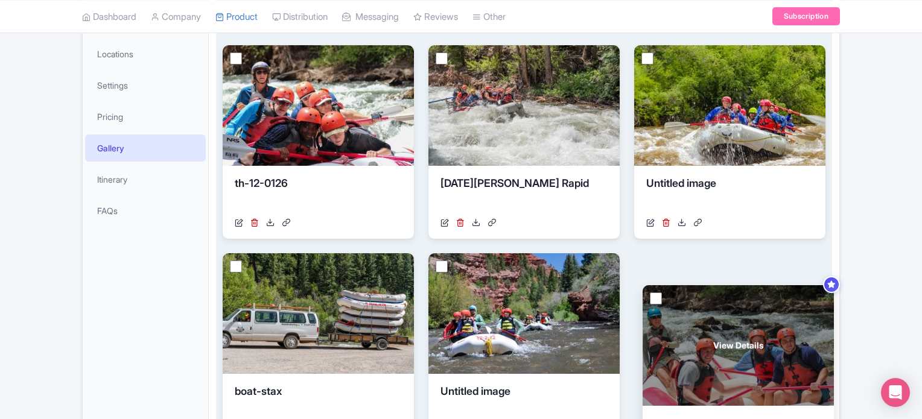
drag, startPoint x: 490, startPoint y: 113, endPoint x: 701, endPoint y: 342, distance: 311.2
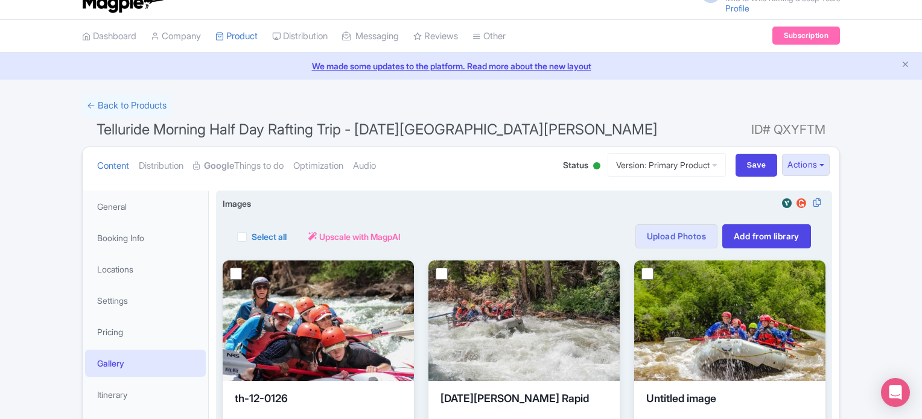
scroll to position [13, 0]
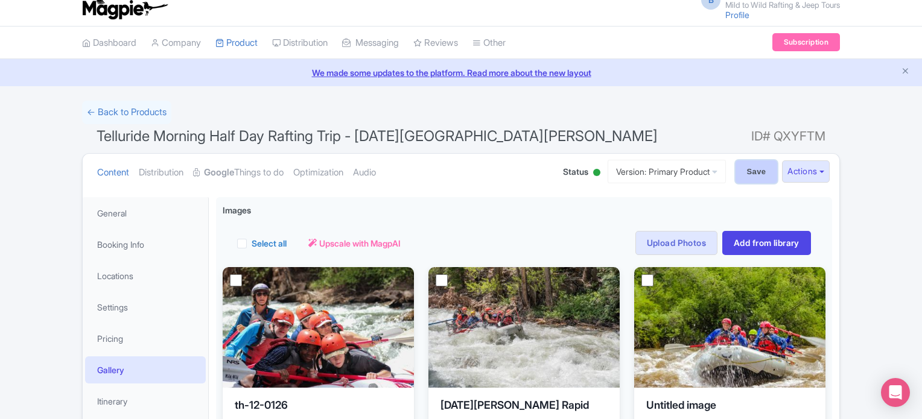
click at [750, 164] on input "Save" at bounding box center [756, 171] width 42 height 23
type input "Saving..."
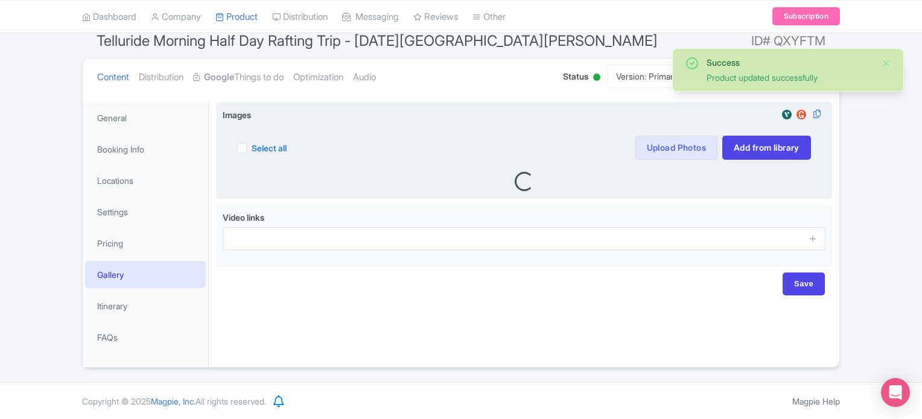
scroll to position [109, 0]
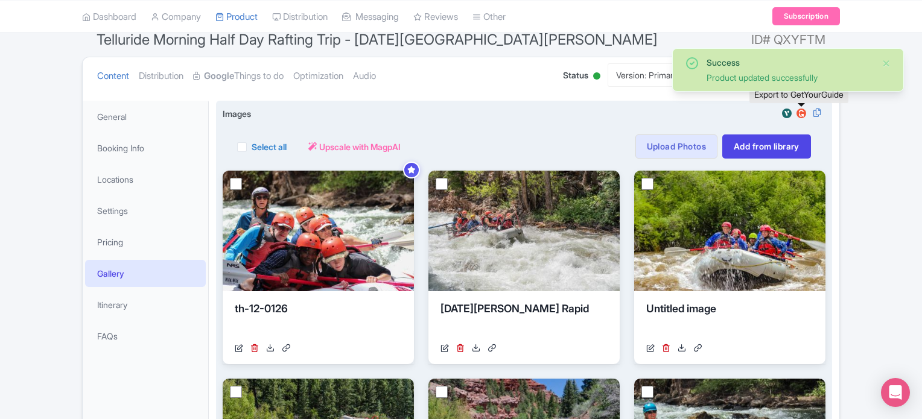
click at [798, 110] on img at bounding box center [801, 113] width 14 height 12
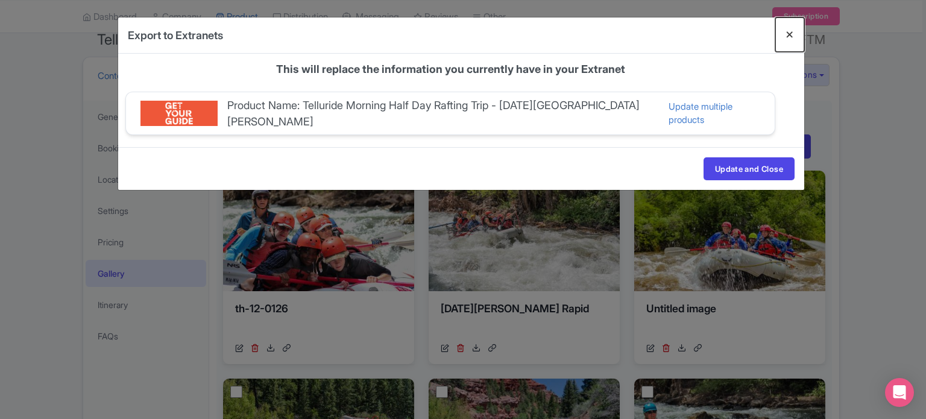
click at [791, 36] on button "Close" at bounding box center [790, 34] width 29 height 34
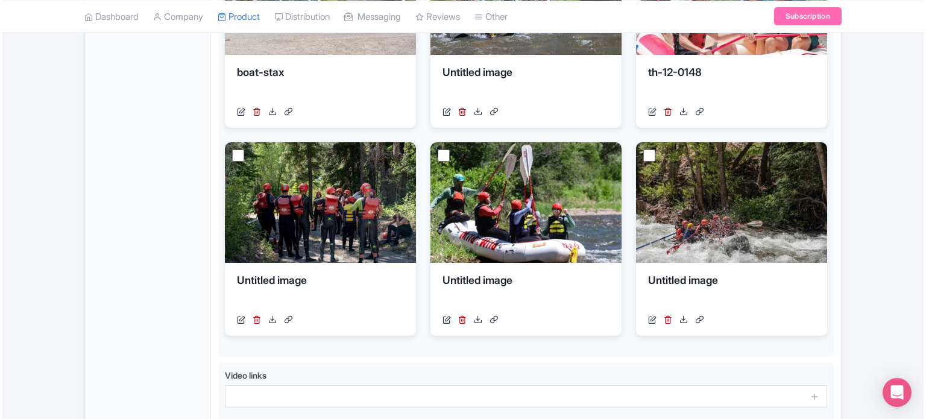
scroll to position [555, 0]
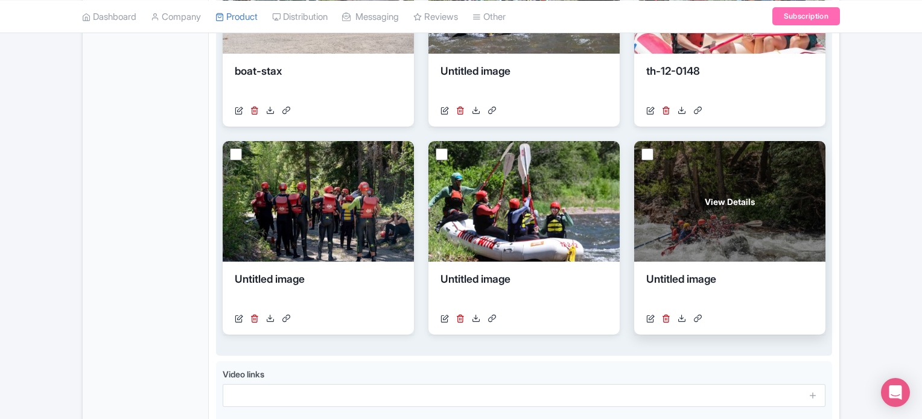
click at [647, 156] on input "checkbox" at bounding box center [647, 154] width 12 height 12
checkbox input "true"
click at [664, 315] on icon at bounding box center [666, 318] width 8 height 8
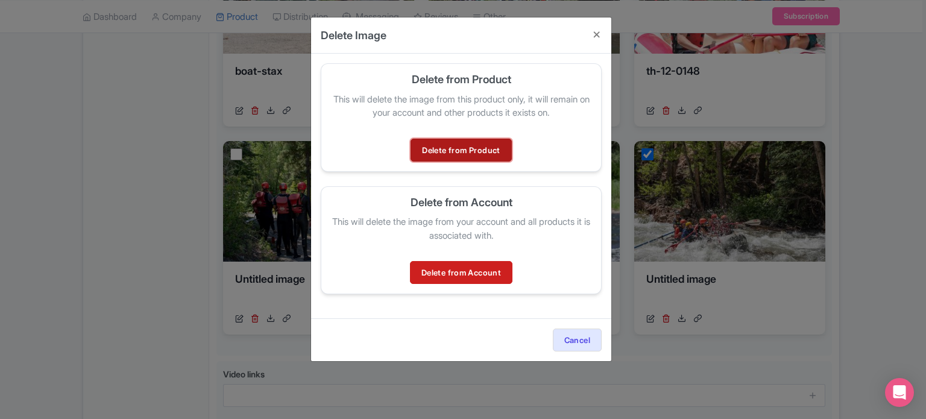
click at [481, 154] on link "Delete from Product" at bounding box center [461, 150] width 101 height 23
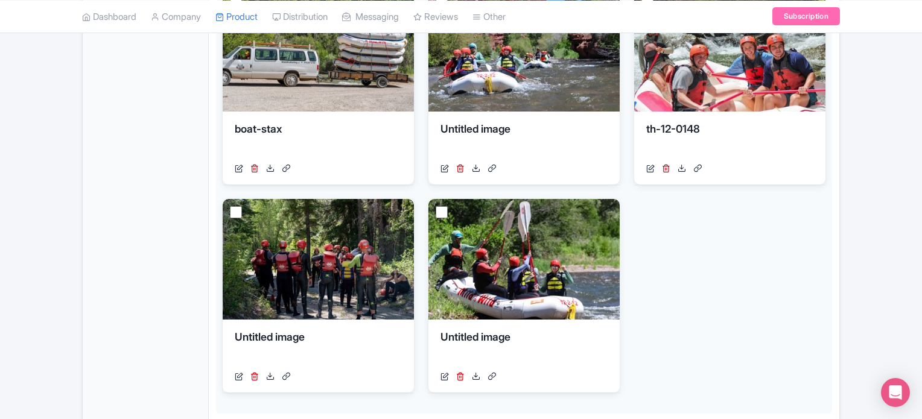
scroll to position [531, 0]
